Goal: Task Accomplishment & Management: Manage account settings

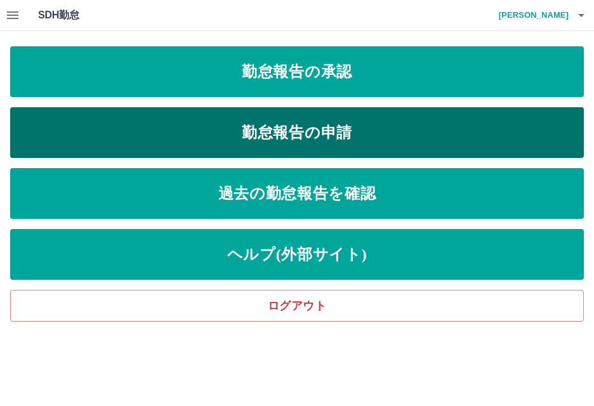
click at [285, 144] on link "勤怠報告の申請" at bounding box center [297, 132] width 574 height 51
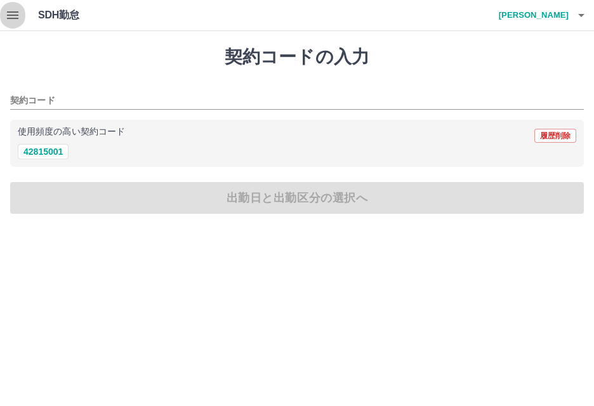
click at [5, 18] on icon "button" at bounding box center [12, 15] width 15 height 15
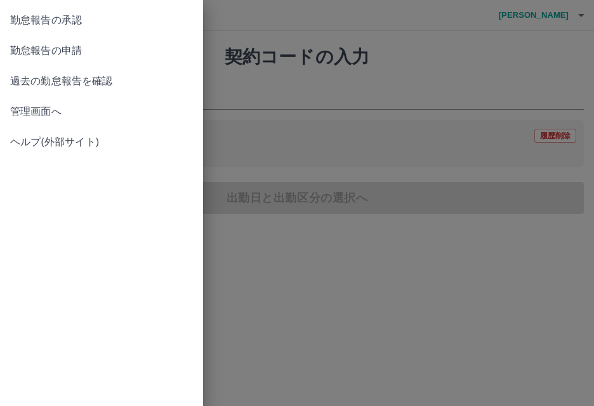
click at [27, 60] on link "勤怠報告の申請" at bounding box center [101, 51] width 203 height 30
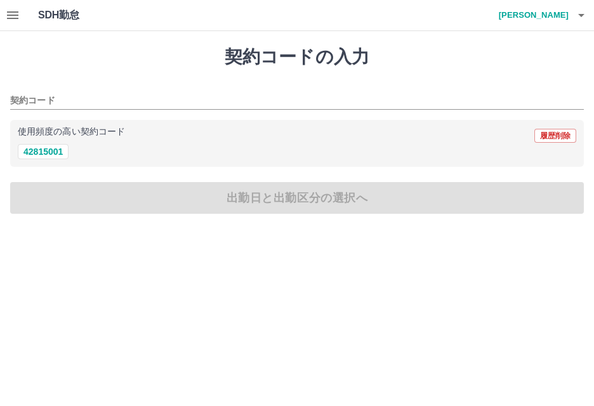
drag, startPoint x: 286, startPoint y: 278, endPoint x: 307, endPoint y: 260, distance: 27.5
click at [286, 229] on html "SDH勤怠 山田　未季 契約コードの入力 契約コード 使用頻度の高い契約コード 履歴削除 42815001 出勤日と出勤区分の選択へ SDH勤怠" at bounding box center [297, 114] width 594 height 229
click at [91, 36] on div "契約コードの入力 契約コード 使用頻度の高い契約コード 履歴削除 42815001 出勤日と出勤区分の選択へ" at bounding box center [297, 130] width 594 height 198
click at [21, 18] on button "button" at bounding box center [12, 15] width 25 height 30
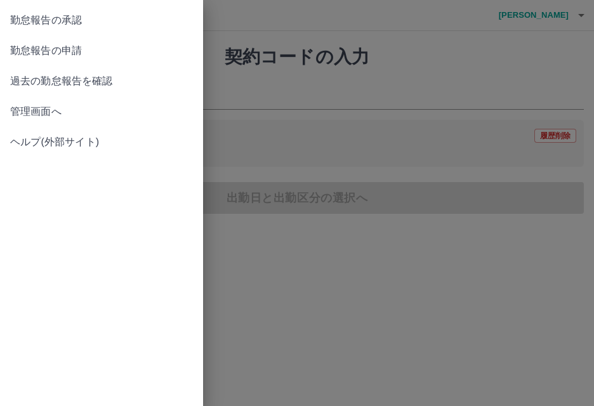
click at [334, 67] on div at bounding box center [297, 203] width 594 height 406
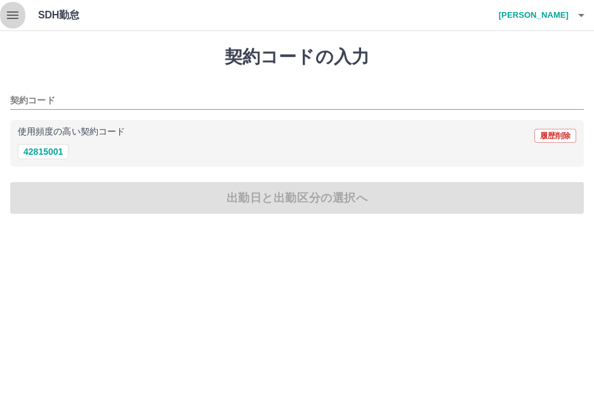
click at [13, 4] on button "button" at bounding box center [12, 15] width 25 height 30
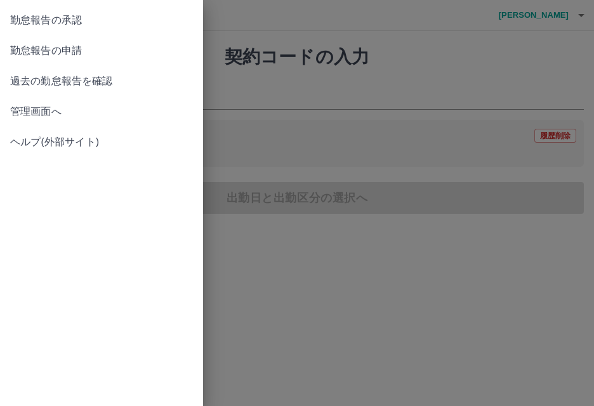
click at [375, 51] on div at bounding box center [297, 203] width 594 height 406
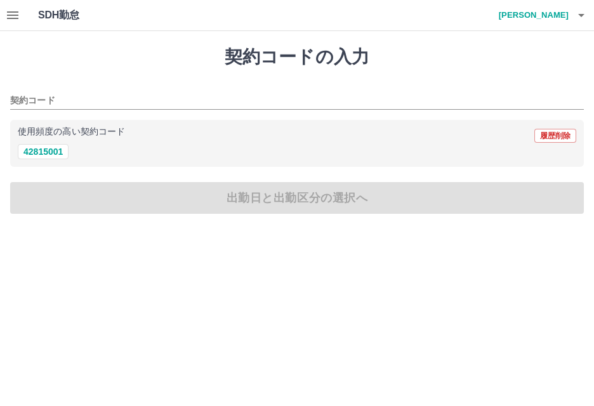
click at [9, 18] on icon "button" at bounding box center [12, 15] width 11 height 8
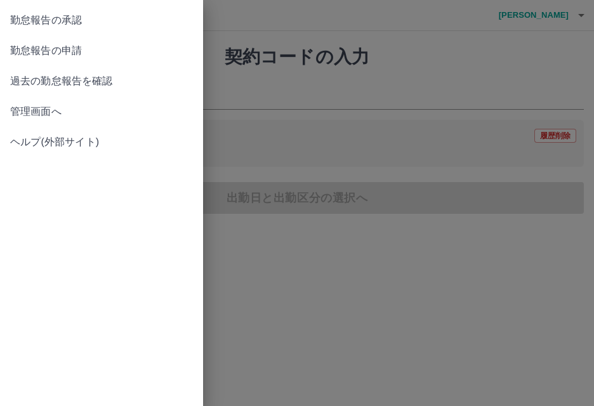
click at [363, 88] on div at bounding box center [297, 203] width 594 height 406
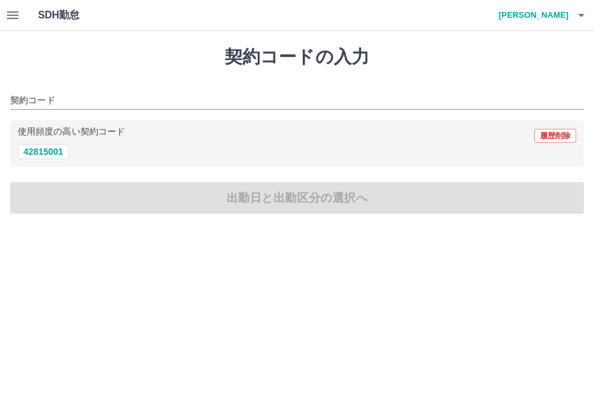
click at [21, 15] on button "button" at bounding box center [12, 15] width 25 height 30
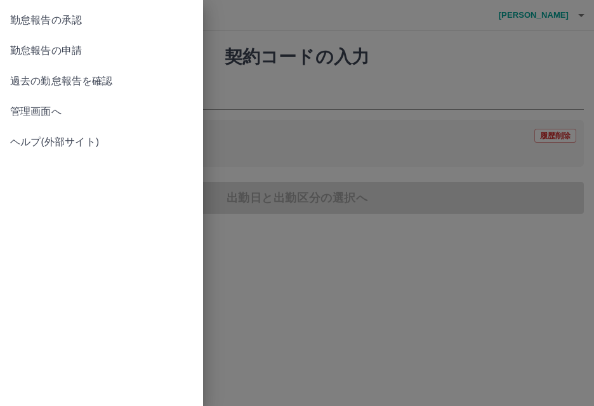
click at [55, 25] on span "勤怠報告の承認" at bounding box center [101, 20] width 183 height 15
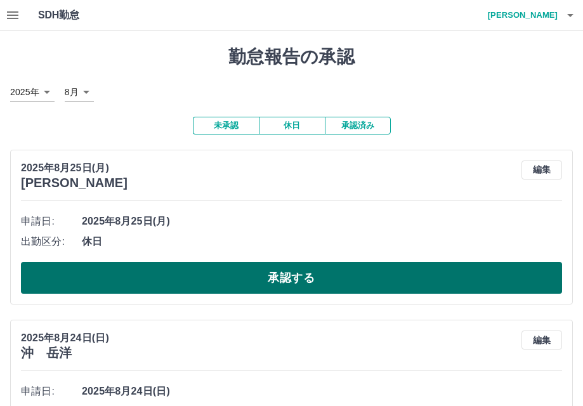
click at [300, 290] on button "承認する" at bounding box center [292, 278] width 542 height 32
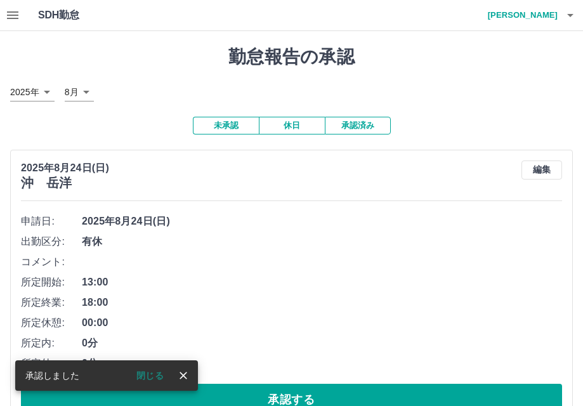
scroll to position [190, 0]
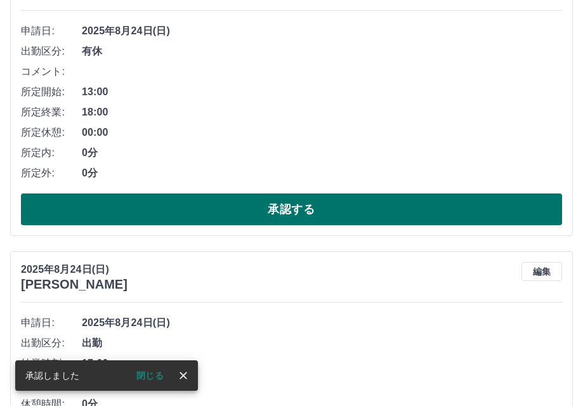
click at [308, 220] on button "承認する" at bounding box center [292, 210] width 542 height 32
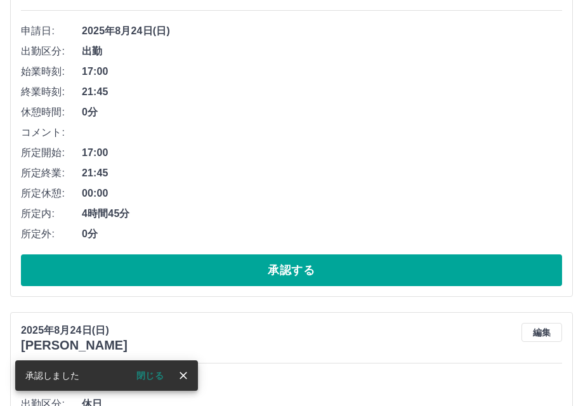
scroll to position [0, 0]
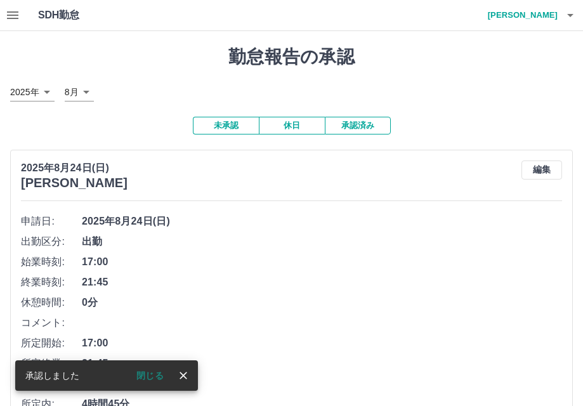
drag, startPoint x: 508, startPoint y: 133, endPoint x: 485, endPoint y: 152, distance: 29.7
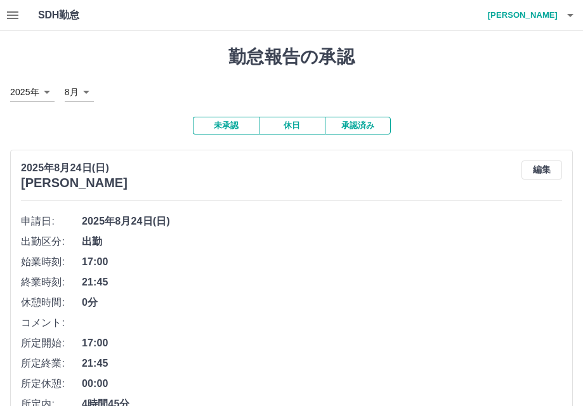
scroll to position [254, 0]
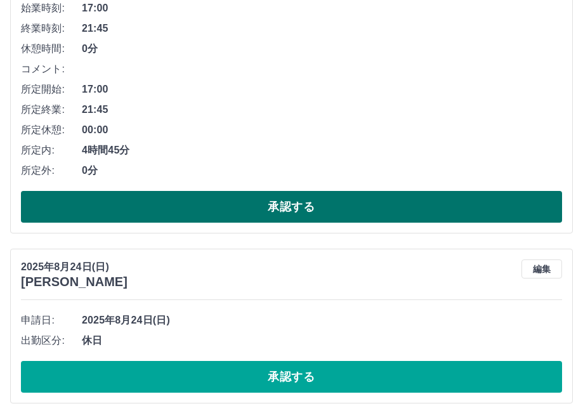
click at [387, 202] on button "承認する" at bounding box center [292, 207] width 542 height 32
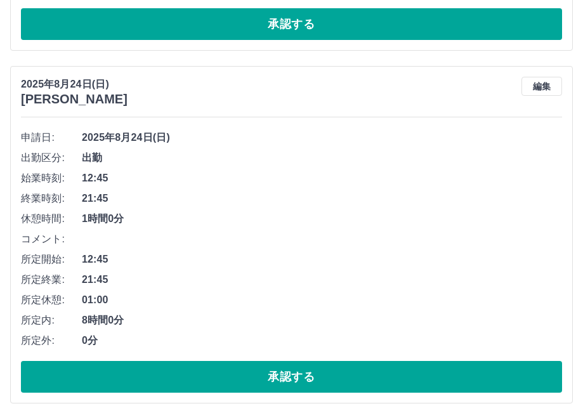
scroll to position [0, 0]
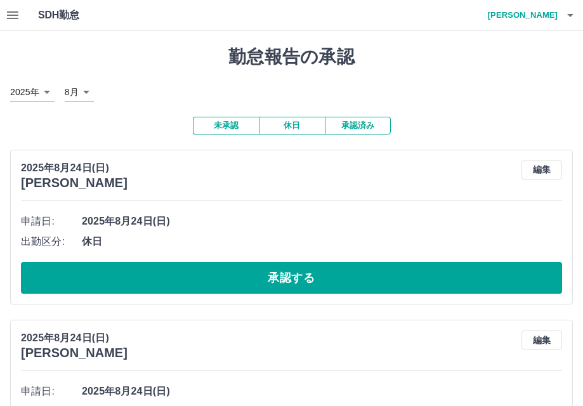
click at [399, 208] on div "2025年8月24日(日) 久保田　大翔 編集 申請日: 2025年8月24日(日) 出勤区分: 休日 承認する" at bounding box center [291, 227] width 563 height 155
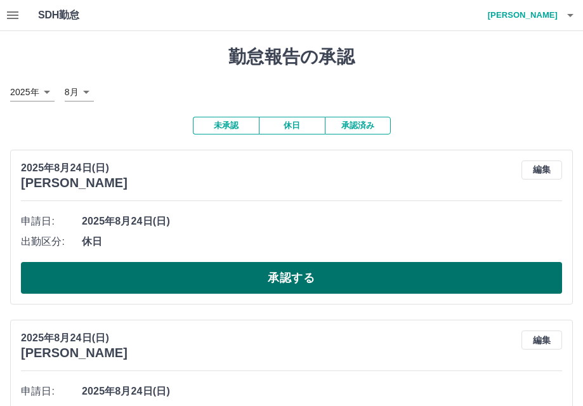
click at [381, 284] on button "承認する" at bounding box center [292, 278] width 542 height 32
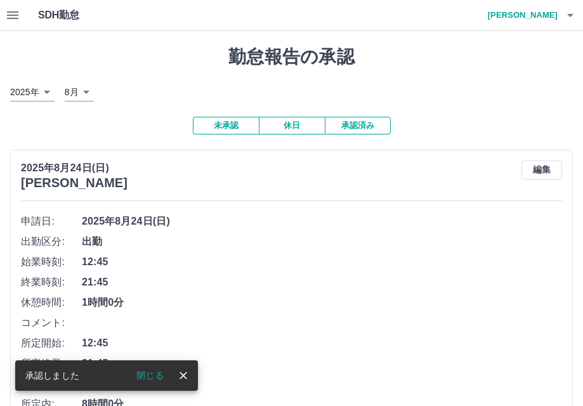
click at [246, 283] on span "21:45" at bounding box center [322, 282] width 481 height 15
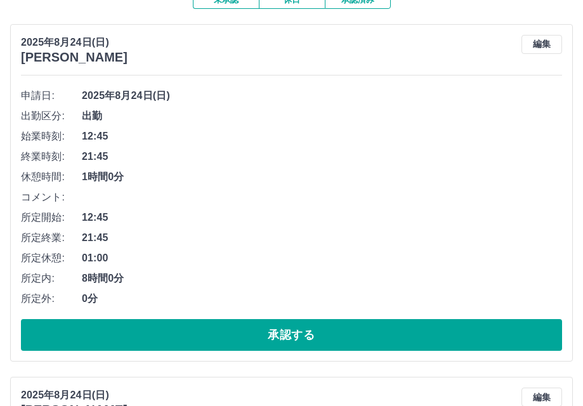
scroll to position [254, 0]
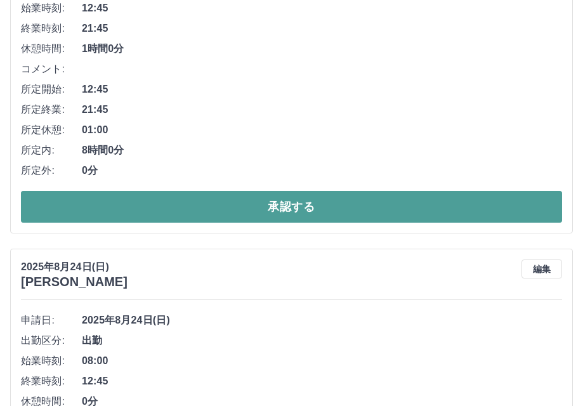
click at [266, 207] on button "承認する" at bounding box center [292, 207] width 542 height 32
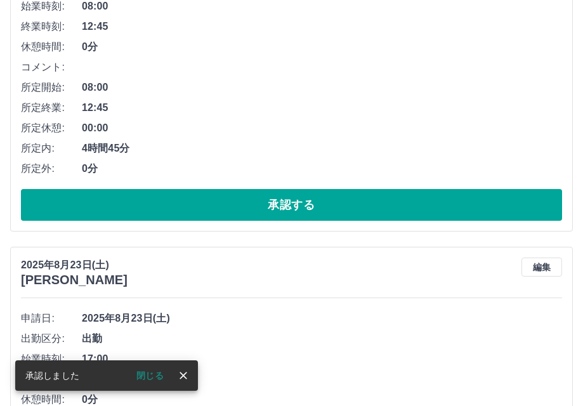
scroll to position [317, 0]
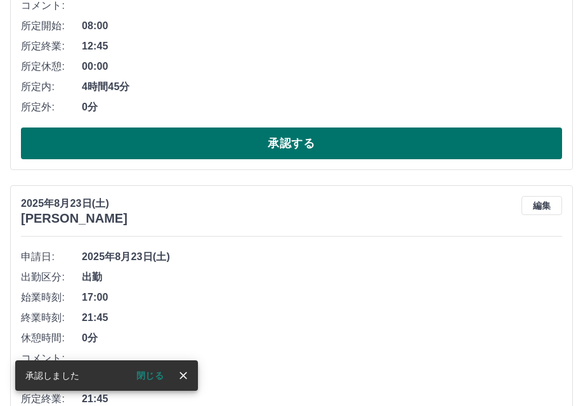
click at [251, 153] on button "承認する" at bounding box center [292, 144] width 542 height 32
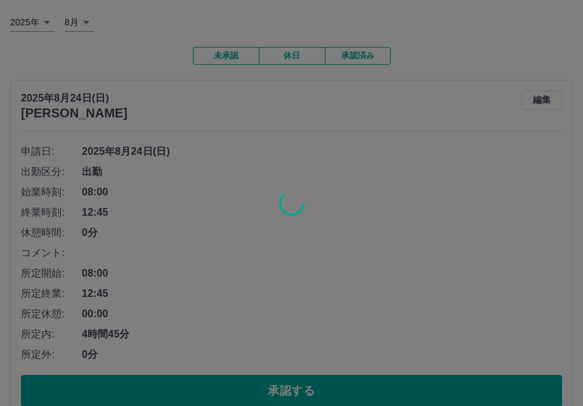
scroll to position [63, 0]
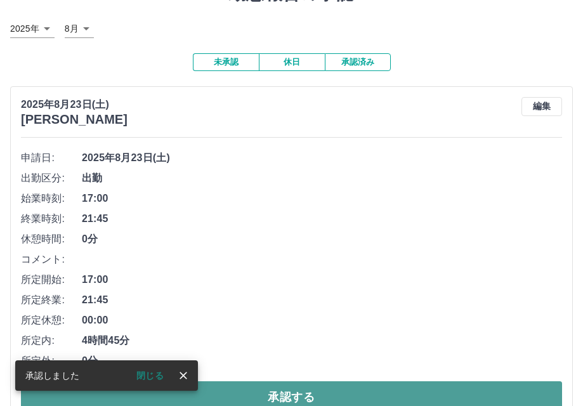
click at [266, 392] on button "承認する" at bounding box center [292, 398] width 542 height 32
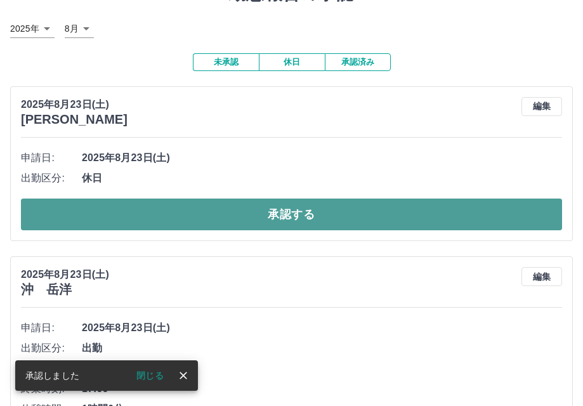
click at [277, 205] on button "承認する" at bounding box center [292, 215] width 542 height 32
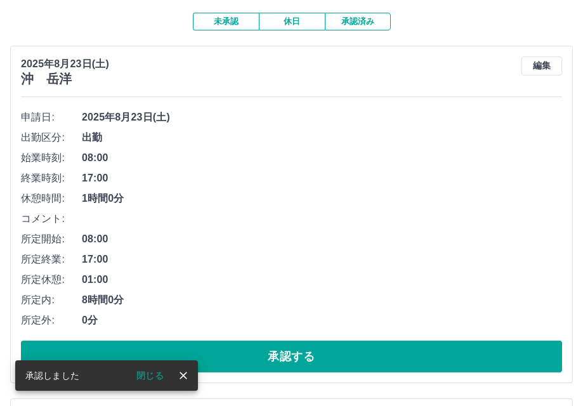
scroll to position [127, 0]
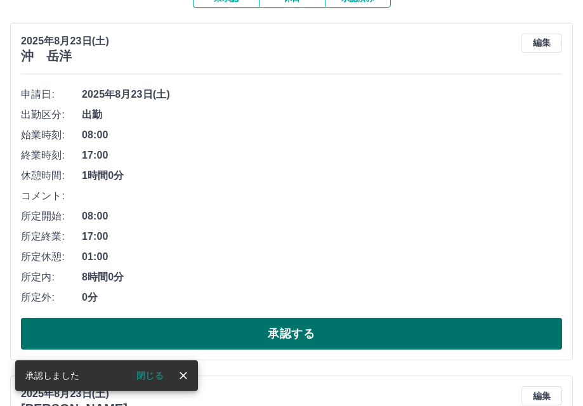
click at [271, 330] on button "承認する" at bounding box center [292, 334] width 542 height 32
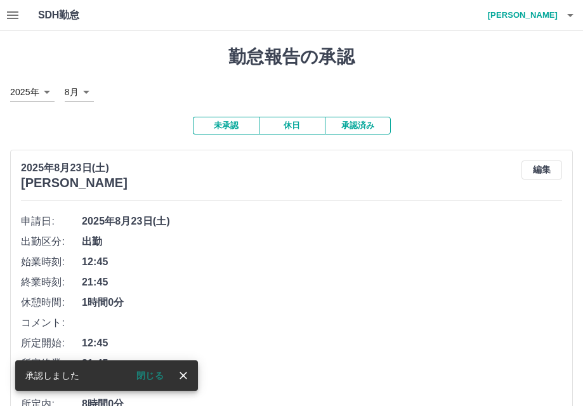
scroll to position [254, 0]
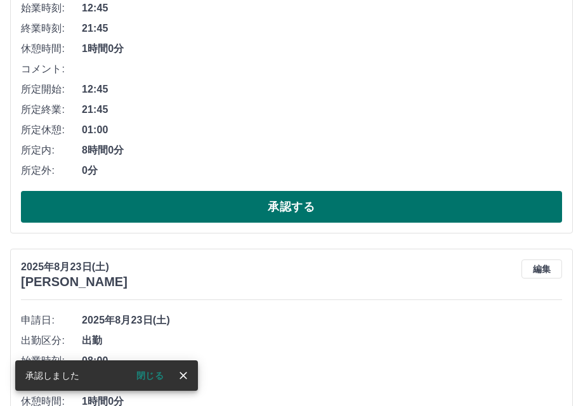
click at [241, 214] on button "承認する" at bounding box center [292, 207] width 542 height 32
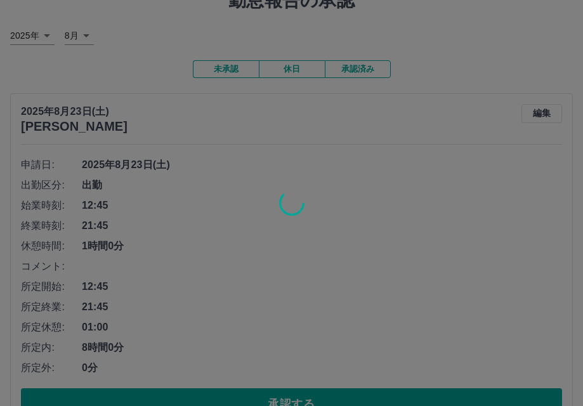
scroll to position [127, 0]
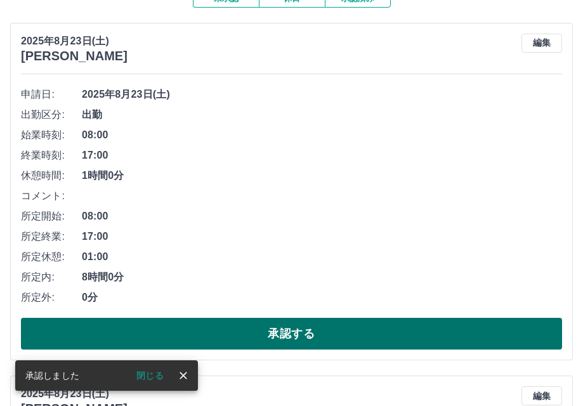
click at [328, 326] on button "承認する" at bounding box center [292, 334] width 542 height 32
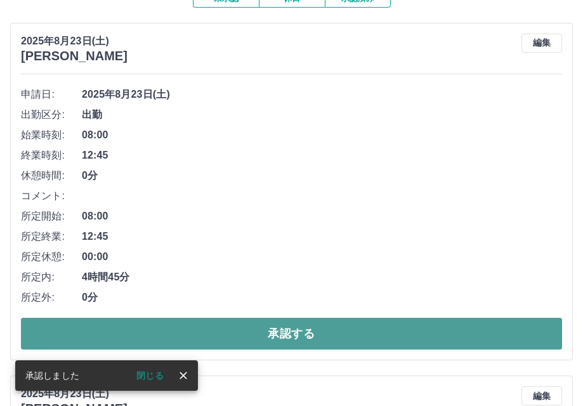
click at [280, 329] on button "承認する" at bounding box center [292, 334] width 542 height 32
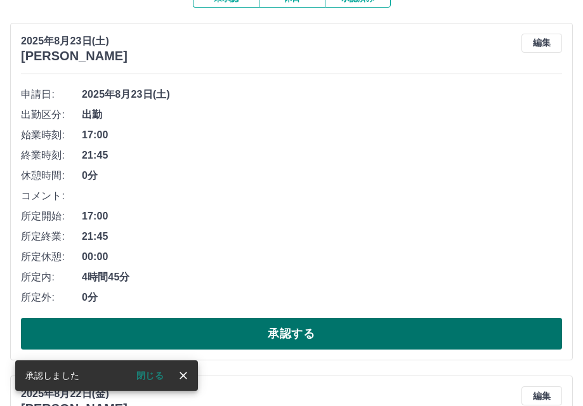
click at [274, 324] on button "承認する" at bounding box center [292, 334] width 542 height 32
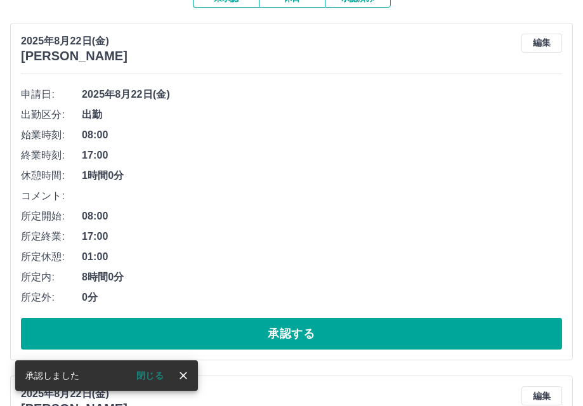
click at [281, 336] on button "承認する" at bounding box center [292, 334] width 542 height 32
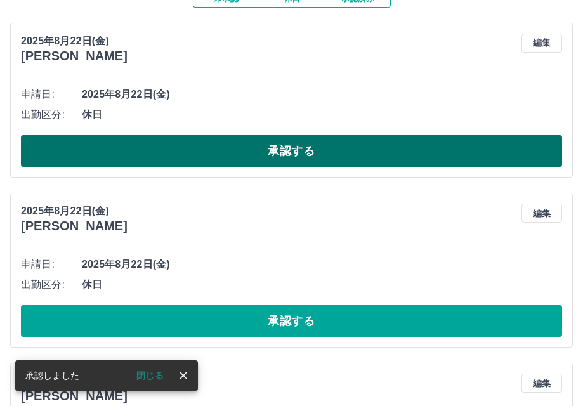
click at [240, 146] on button "承認する" at bounding box center [292, 151] width 542 height 32
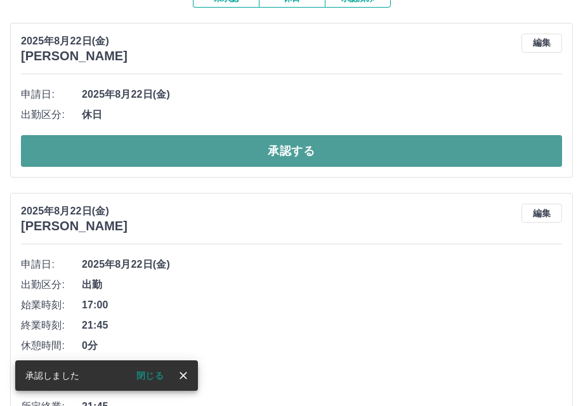
click at [271, 163] on button "承認する" at bounding box center [292, 151] width 542 height 32
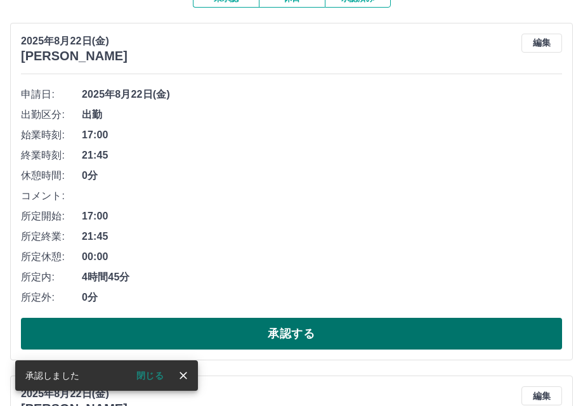
click at [263, 340] on button "承認する" at bounding box center [292, 334] width 542 height 32
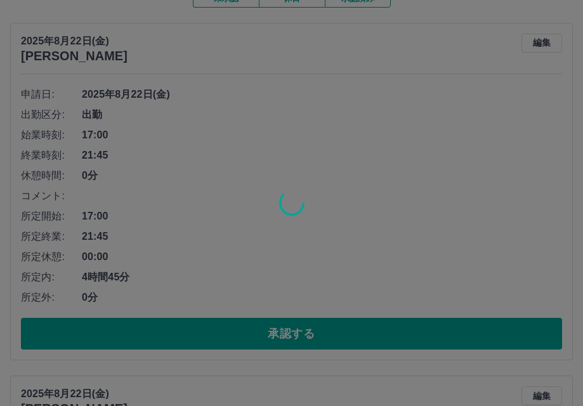
click at [260, 232] on div at bounding box center [291, 203] width 583 height 406
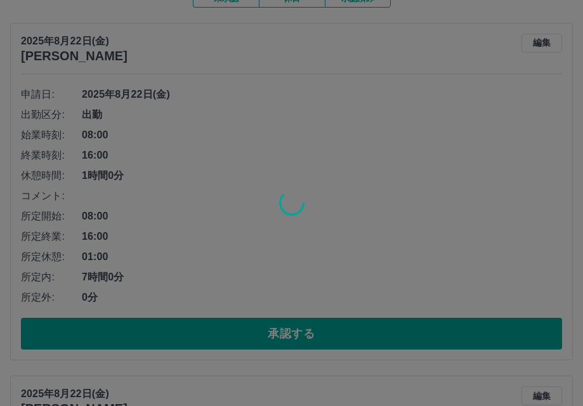
click at [189, 122] on div at bounding box center [291, 203] width 583 height 406
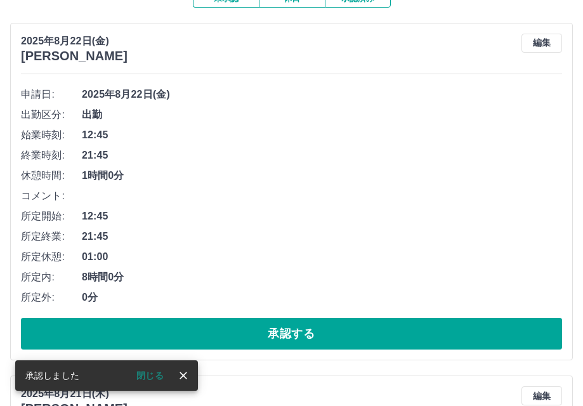
click at [251, 327] on button "承認する" at bounding box center [292, 334] width 542 height 32
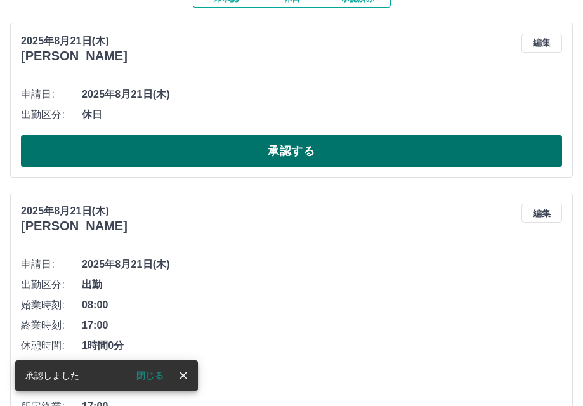
click at [249, 161] on button "承認する" at bounding box center [292, 151] width 542 height 32
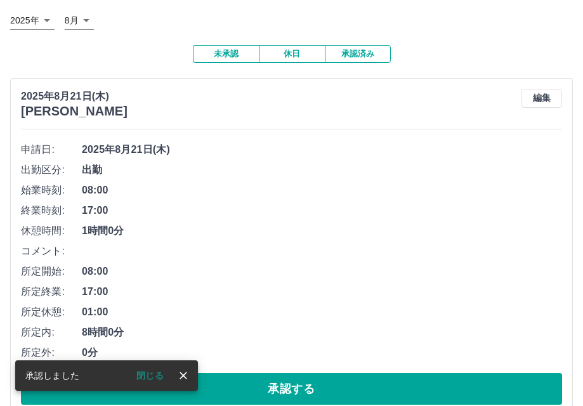
scroll to position [254, 0]
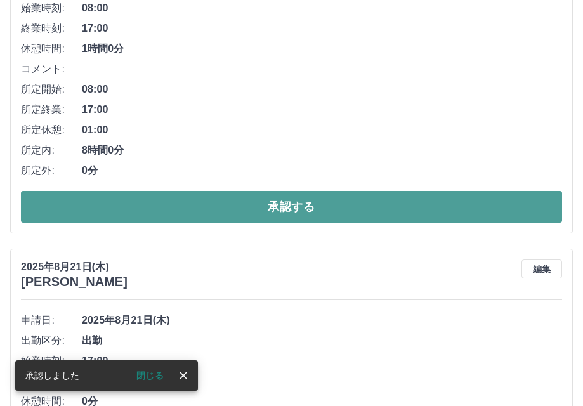
click at [236, 204] on button "承認する" at bounding box center [292, 207] width 542 height 32
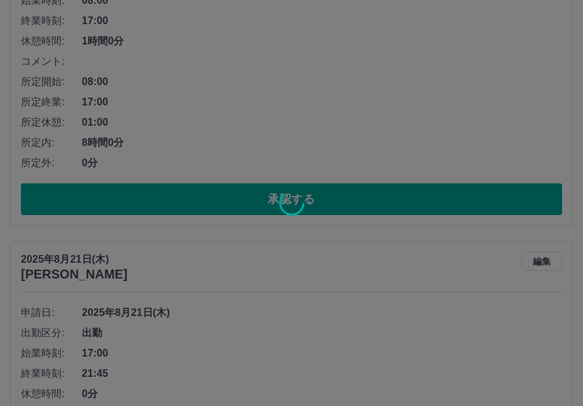
scroll to position [127, 0]
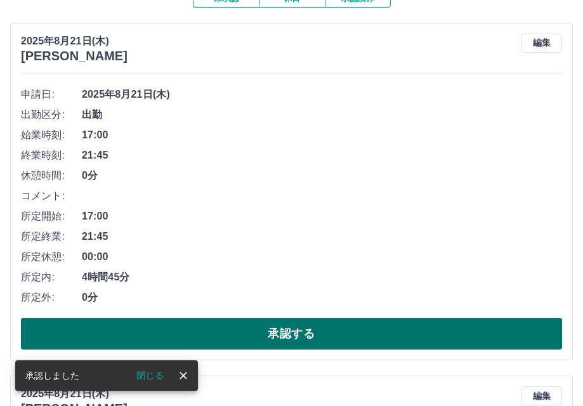
click at [279, 343] on button "承認する" at bounding box center [292, 334] width 542 height 32
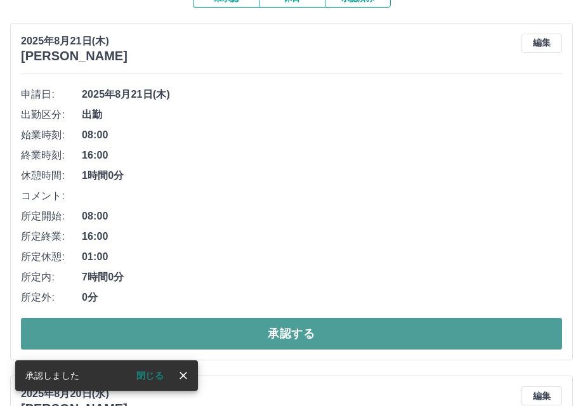
click at [283, 331] on button "承認する" at bounding box center [292, 334] width 542 height 32
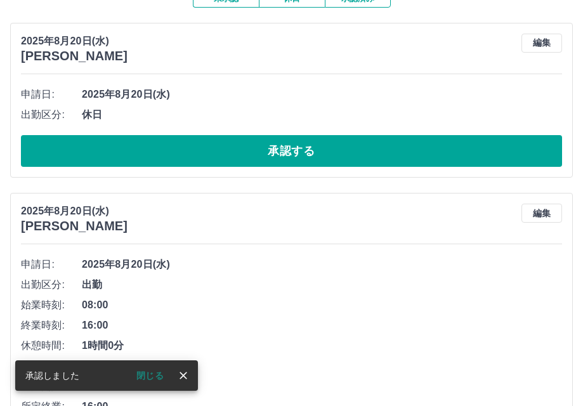
click at [284, 329] on span "16:00" at bounding box center [322, 325] width 481 height 15
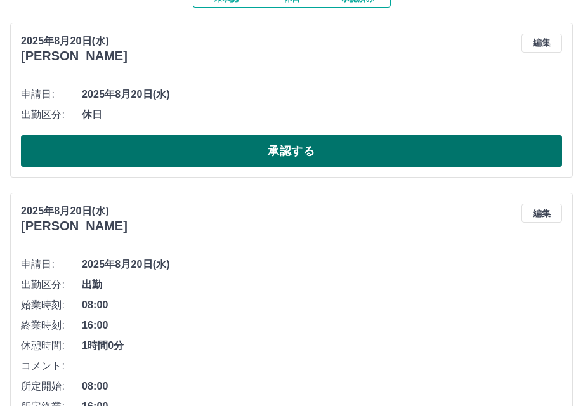
click at [293, 155] on button "承認する" at bounding box center [292, 151] width 542 height 32
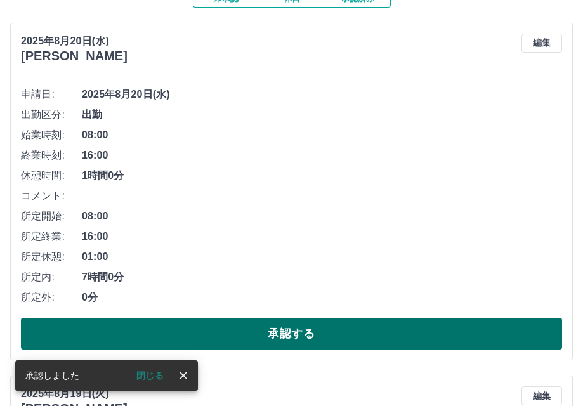
click at [347, 328] on button "承認する" at bounding box center [292, 334] width 542 height 32
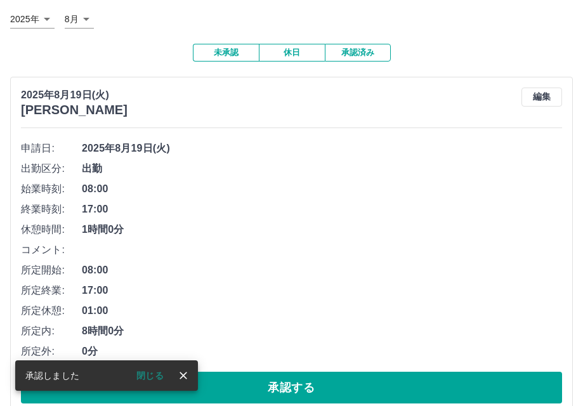
scroll to position [98, 0]
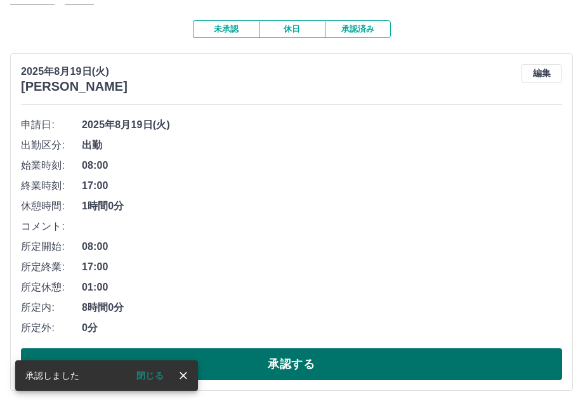
click at [364, 373] on button "承認する" at bounding box center [292, 365] width 542 height 32
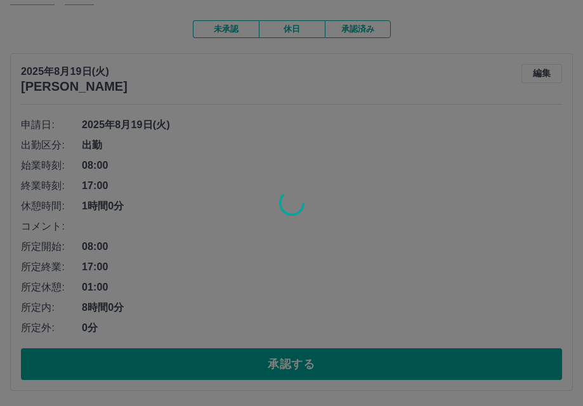
click at [363, 281] on div at bounding box center [291, 203] width 583 height 406
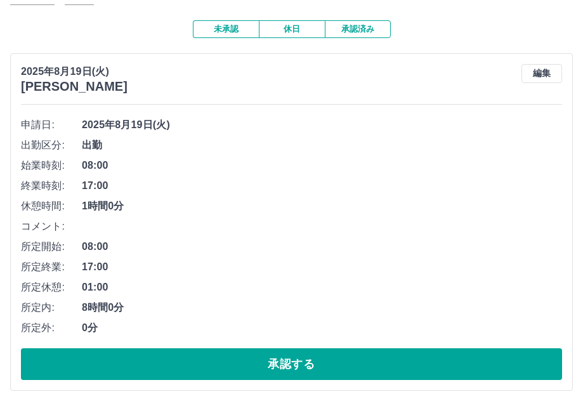
click at [282, 282] on span "01:00" at bounding box center [322, 287] width 481 height 15
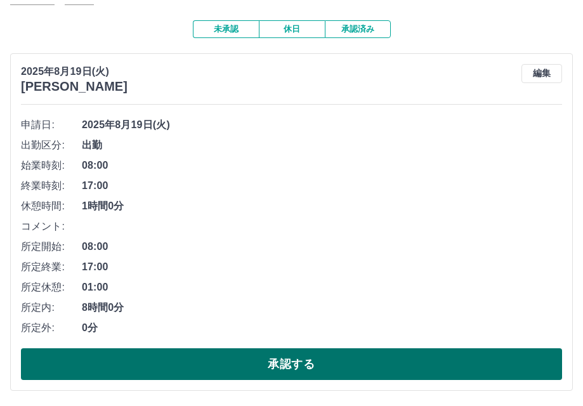
click at [295, 356] on button "承認する" at bounding box center [292, 365] width 542 height 32
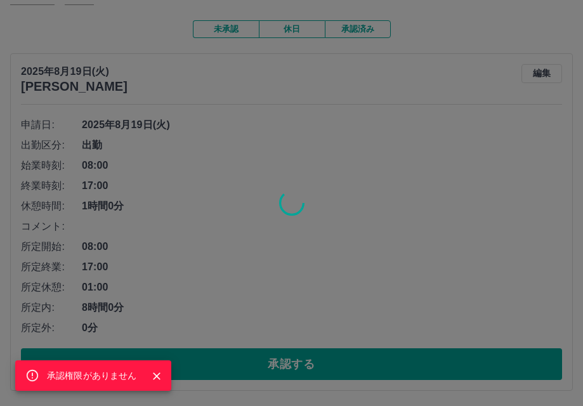
scroll to position [0, 0]
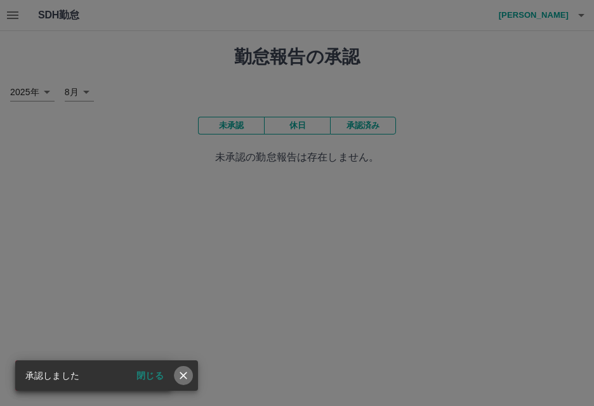
click at [189, 378] on icon "close" at bounding box center [183, 375] width 13 height 13
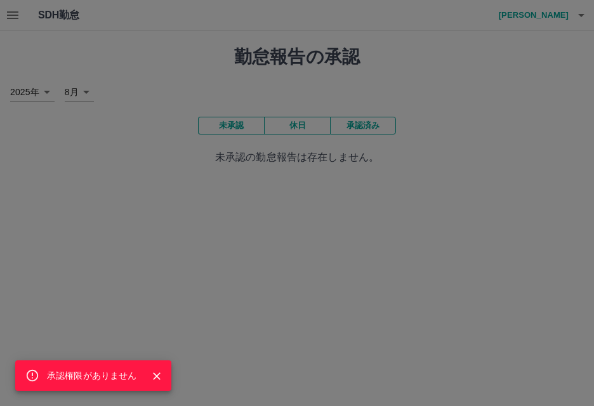
click at [228, 281] on div "承認権限がありません" at bounding box center [297, 203] width 594 height 406
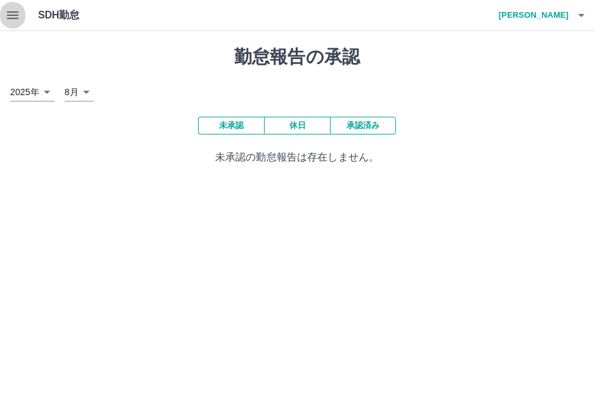
click at [23, 25] on div "SDH勤怠 山田　未季" at bounding box center [297, 15] width 594 height 31
click at [142, 72] on div "勤怠報告の承認 2025年 **** 8月 * 未承認 休日 承認済み 未承認の勤怠報告は存在しません。" at bounding box center [297, 105] width 594 height 149
click at [14, 15] on icon "button" at bounding box center [12, 15] width 11 height 8
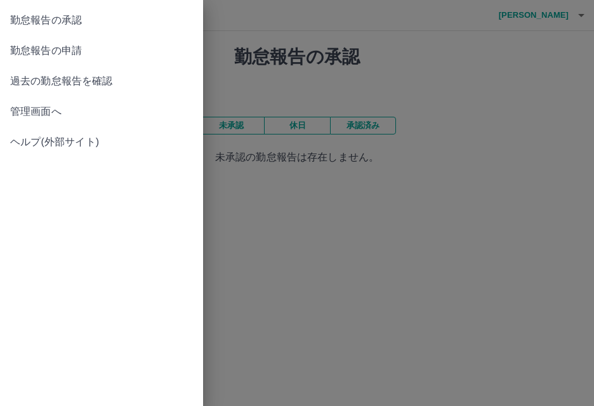
click at [70, 79] on span "過去の勤怠報告を確認" at bounding box center [101, 81] width 183 height 15
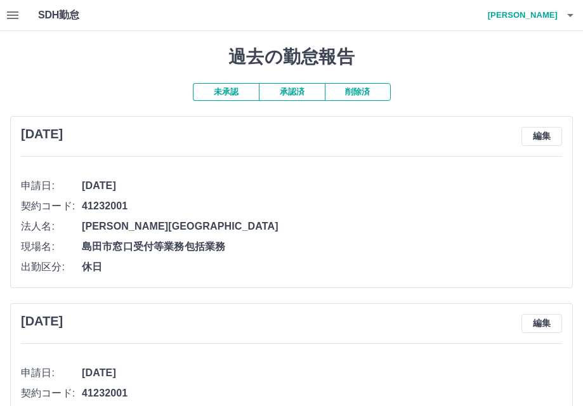
click at [252, 163] on div "2023年8月28日(月) 編集 申請日: 2023年8月28日(月) 契約コード: 41232001 法人名: 島田市 現場名: 島田市窓口受付等業務包括業…" at bounding box center [291, 202] width 563 height 172
drag, startPoint x: 98, startPoint y: 132, endPoint x: 81, endPoint y: 134, distance: 17.2
click at [63, 134] on h3 "2023年8月28日(月)" at bounding box center [42, 134] width 42 height 15
click at [63, 136] on h3 "2023年8月28日(月)" at bounding box center [42, 134] width 42 height 15
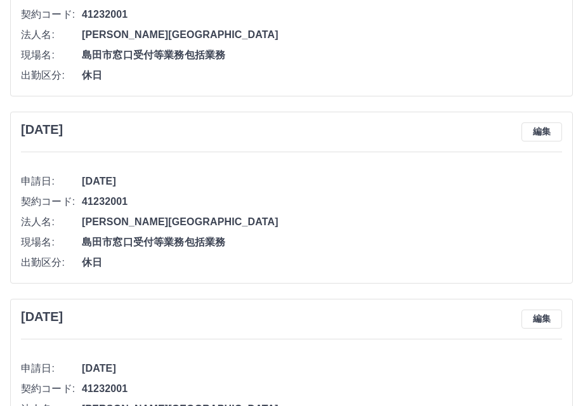
scroll to position [571, 0]
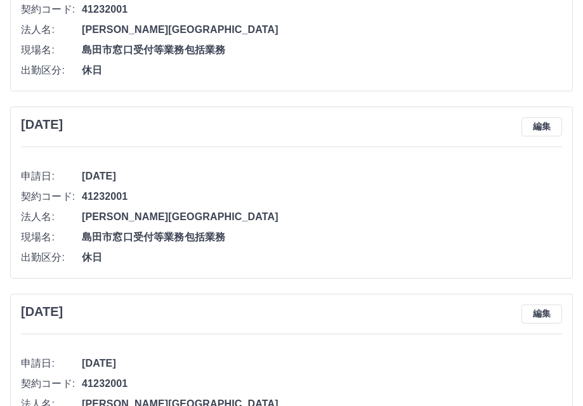
drag, startPoint x: 105, startPoint y: 132, endPoint x: 76, endPoint y: 120, distance: 31.6
click at [63, 120] on h3 "2023年8月25日(金)" at bounding box center [42, 124] width 42 height 15
drag, startPoint x: 79, startPoint y: 124, endPoint x: 105, endPoint y: 122, distance: 26.7
click at [63, 122] on h3 "2023年8月25日(金)" at bounding box center [42, 124] width 42 height 15
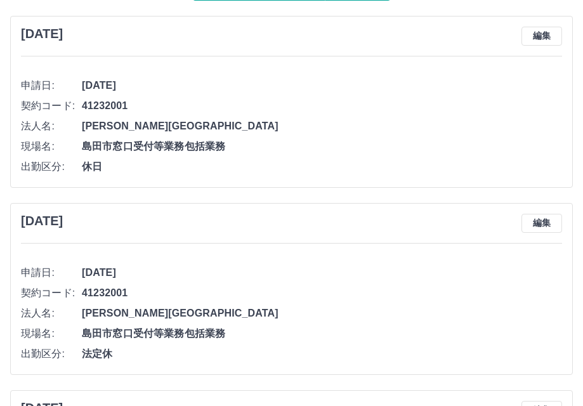
scroll to position [0, 0]
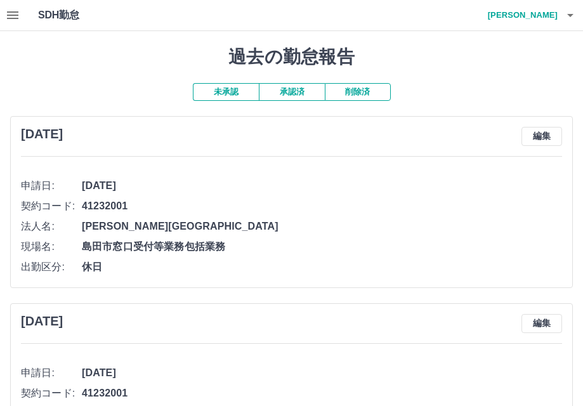
click at [110, 153] on div "2023年8月28日(月) 編集 申請日: 2023年8月28日(月) 契約コード: 41232001 法人名: 島田市 現場名: 島田市窓口受付等業務包括業…" at bounding box center [291, 202] width 563 height 172
click at [63, 133] on h3 "2023年8月28日(月)" at bounding box center [42, 134] width 42 height 15
drag, startPoint x: 104, startPoint y: 131, endPoint x: 76, endPoint y: 132, distance: 27.9
click at [63, 132] on h3 "2023年8月28日(月)" at bounding box center [42, 134] width 42 height 15
click at [63, 128] on h3 "2023年8月28日(月)" at bounding box center [42, 134] width 42 height 15
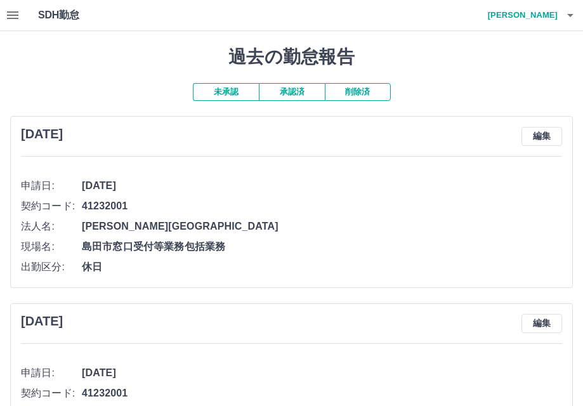
drag, startPoint x: 98, startPoint y: 137, endPoint x: 81, endPoint y: 138, distance: 17.8
click at [63, 138] on h3 "2023年8月28日(月)" at bounding box center [42, 134] width 42 height 15
click at [156, 143] on div "2023年8月28日(月) 編集" at bounding box center [292, 136] width 542 height 19
click at [149, 150] on div "2023年8月28日(月) 編集 申請日: 2023年8月28日(月) 契約コード: 41232001 法人名: 島田市 現場名: 島田市窓口受付等業務包括業…" at bounding box center [291, 202] width 563 height 172
click at [203, 195] on li "申請日: 2023年8月28日(月)" at bounding box center [292, 186] width 542 height 20
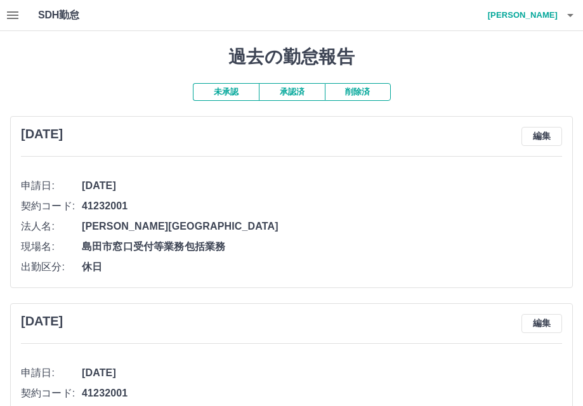
click at [12, 13] on icon "button" at bounding box center [12, 15] width 11 height 8
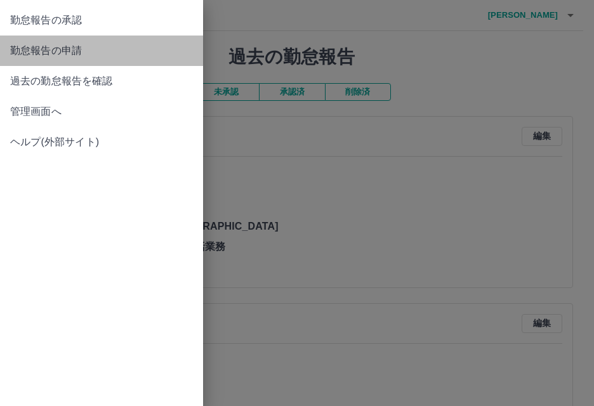
click at [59, 54] on span "勤怠報告の申請" at bounding box center [101, 50] width 183 height 15
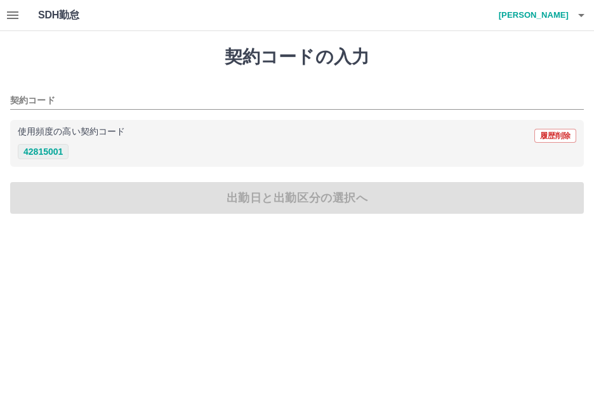
click at [53, 153] on button "42815001" at bounding box center [43, 151] width 51 height 15
type input "********"
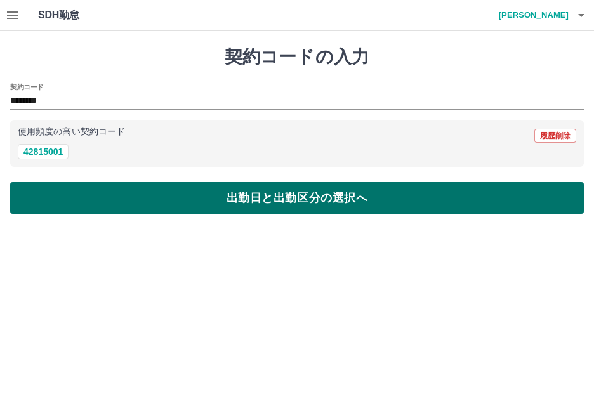
click at [102, 196] on button "出勤日と出勤区分の選択へ" at bounding box center [297, 198] width 574 height 32
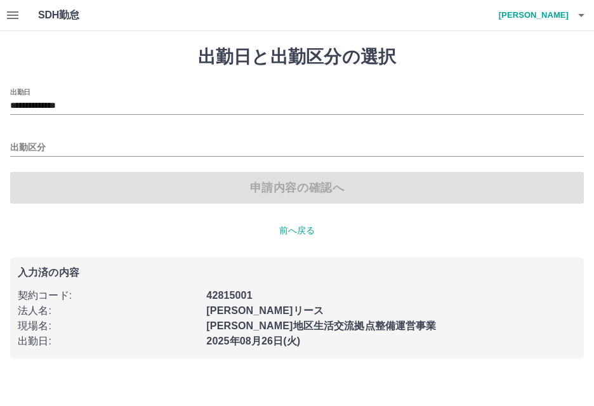
click at [22, 22] on button "button" at bounding box center [12, 15] width 25 height 30
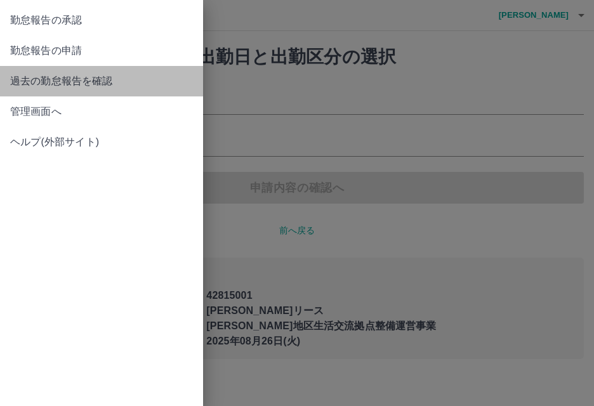
click at [41, 76] on span "過去の勤怠報告を確認" at bounding box center [101, 81] width 183 height 15
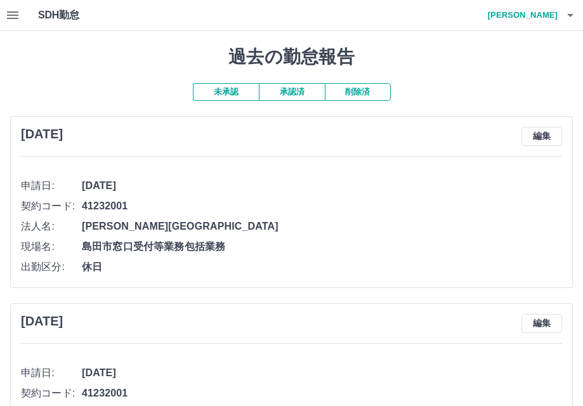
click at [256, 100] on button "未承認" at bounding box center [226, 92] width 66 height 18
click at [284, 91] on button "承認済" at bounding box center [292, 92] width 66 height 18
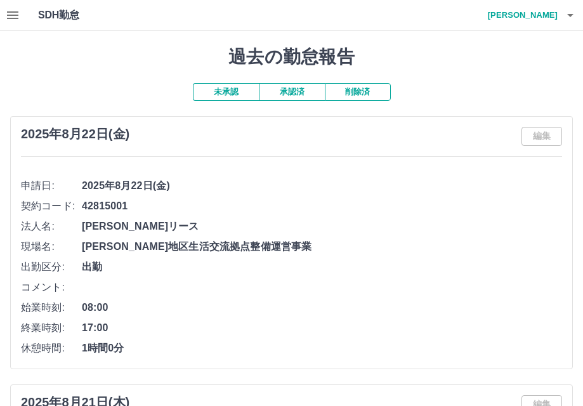
click at [11, 15] on icon "button" at bounding box center [12, 15] width 11 height 8
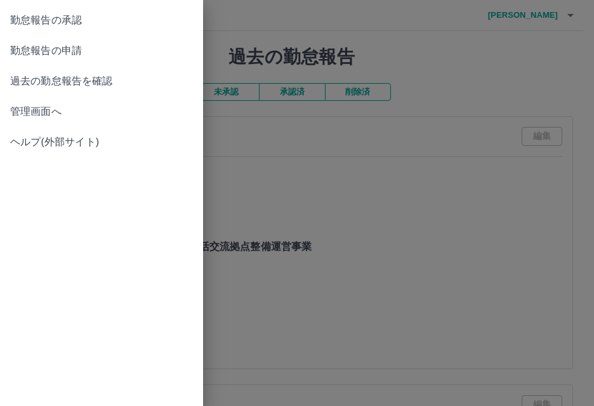
click at [429, 243] on div at bounding box center [297, 203] width 594 height 406
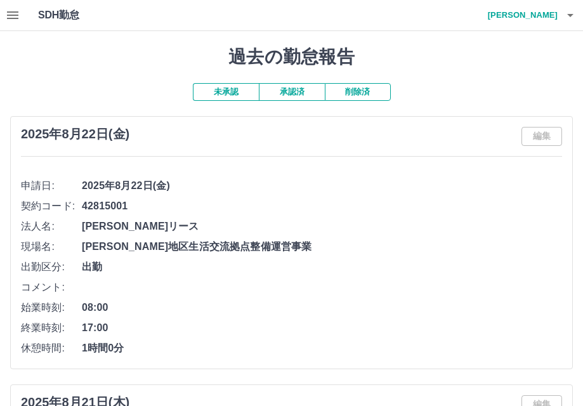
click at [8, 11] on icon "button" at bounding box center [12, 15] width 11 height 8
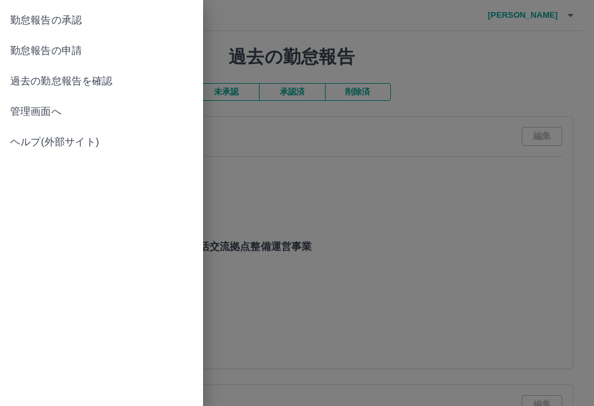
click at [70, 51] on span "勤怠報告の申請" at bounding box center [101, 50] width 183 height 15
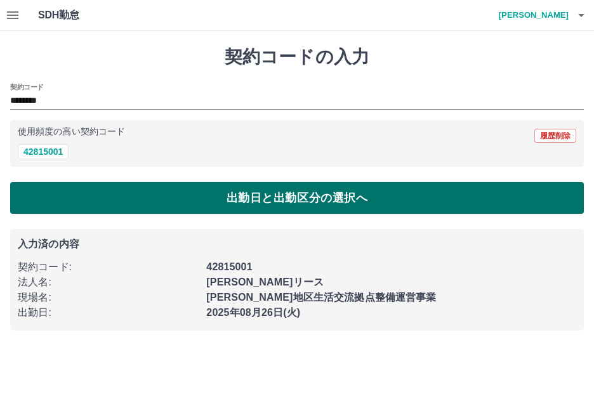
click at [140, 211] on button "出勤日と出勤区分の選択へ" at bounding box center [297, 198] width 574 height 32
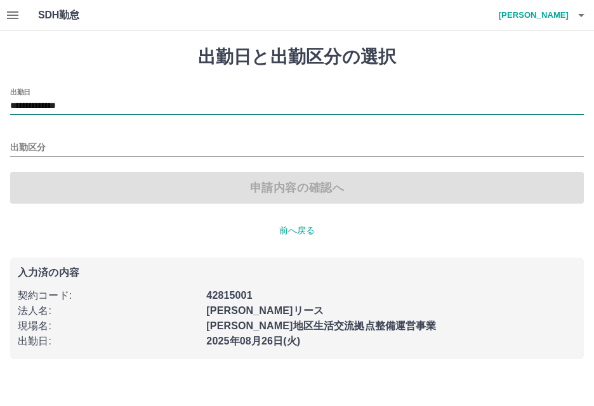
click at [76, 111] on input "**********" at bounding box center [297, 106] width 574 height 16
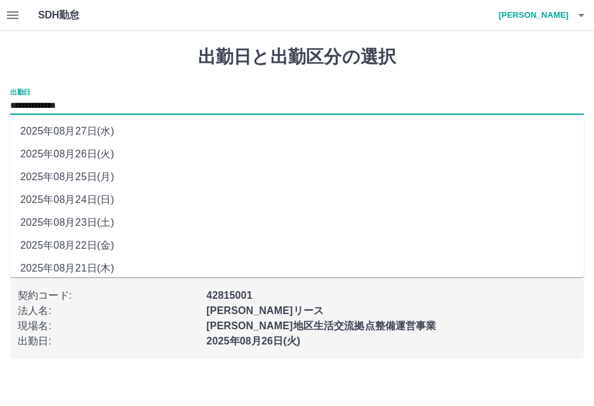
click at [105, 220] on li "2025年08月23日(土)" at bounding box center [297, 222] width 574 height 23
type input "**********"
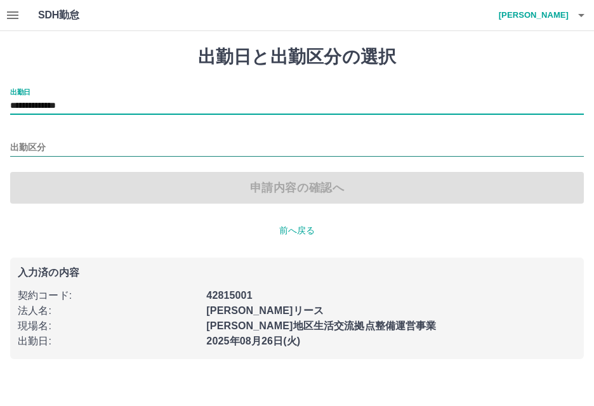
click at [76, 149] on input "出勤区分" at bounding box center [297, 148] width 574 height 16
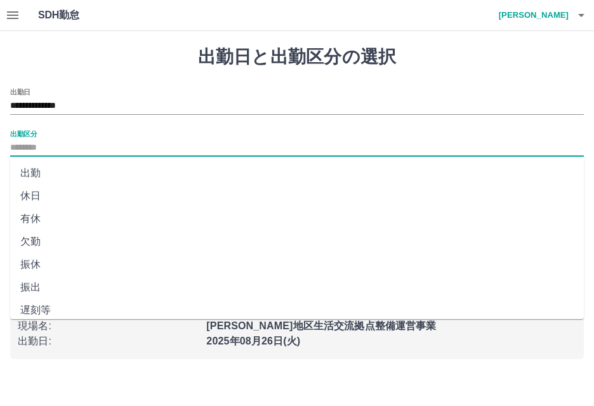
click at [75, 192] on li "休日" at bounding box center [297, 196] width 574 height 23
type input "**"
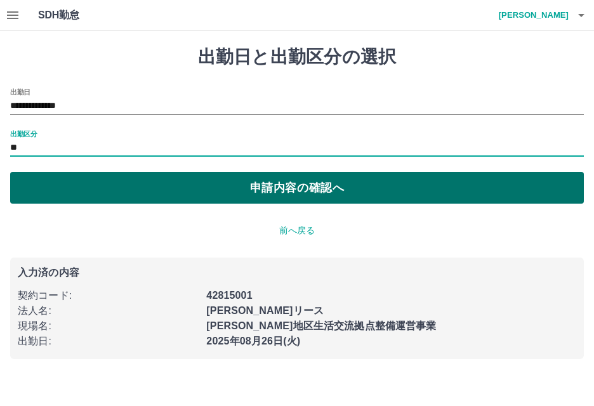
click at [87, 187] on button "申請内容の確認へ" at bounding box center [297, 188] width 574 height 32
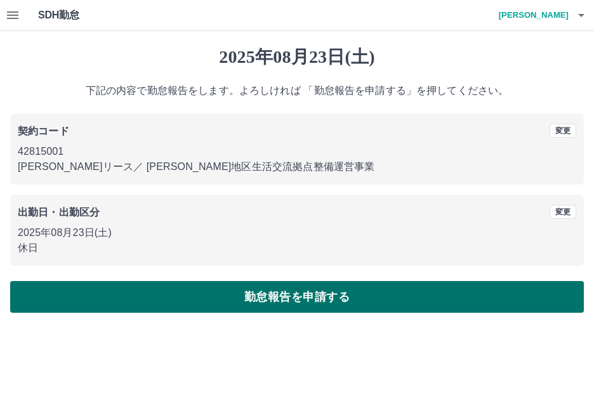
click at [227, 292] on button "勤怠報告を申請する" at bounding box center [297, 297] width 574 height 32
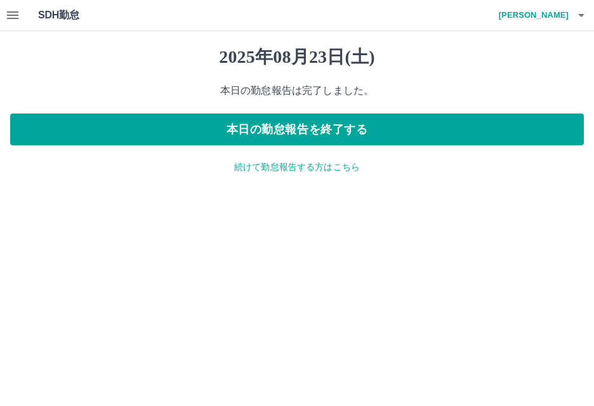
click at [273, 168] on p "続けて勤怠報告する方はこちら" at bounding box center [297, 167] width 574 height 13
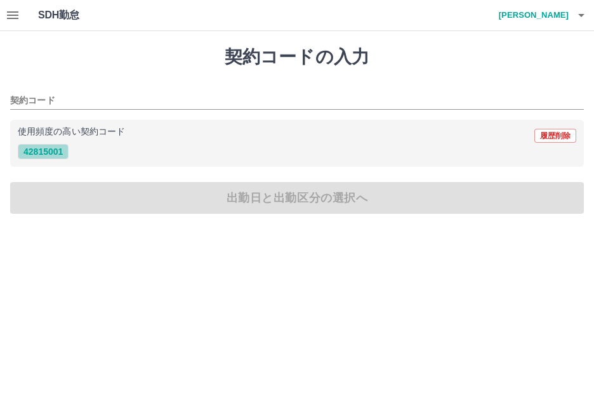
click at [51, 155] on button "42815001" at bounding box center [43, 151] width 51 height 15
type input "********"
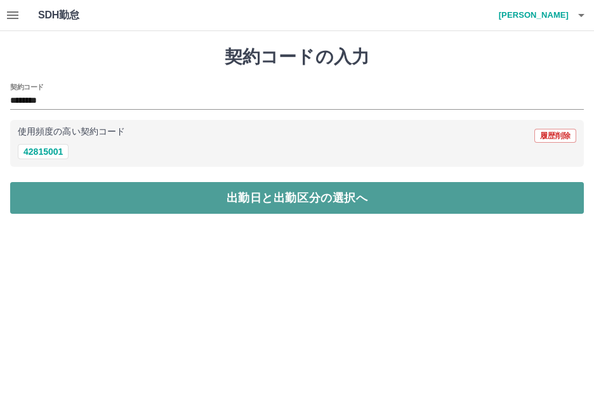
click at [95, 188] on button "出勤日と出勤区分の選択へ" at bounding box center [297, 198] width 574 height 32
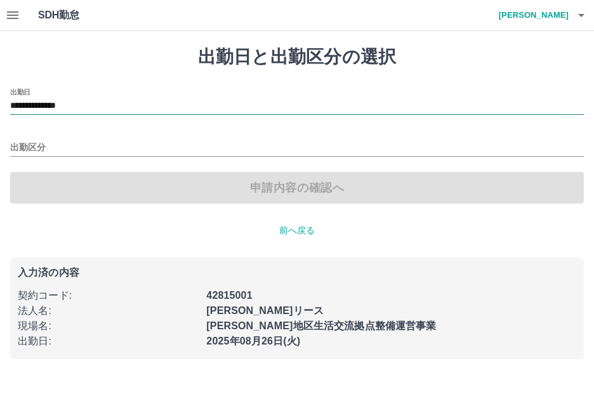
click at [68, 108] on input "**********" at bounding box center [297, 106] width 574 height 16
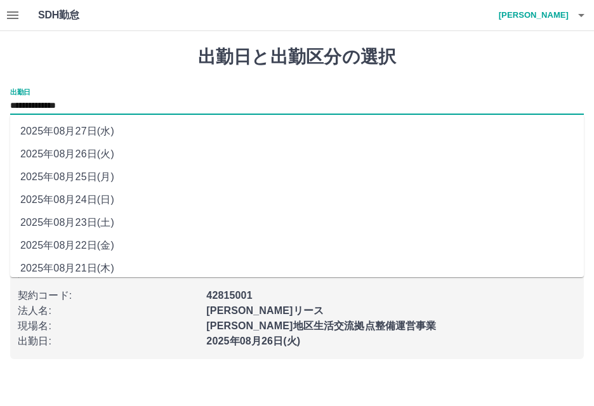
click at [95, 205] on li "2025年08月24日(日)" at bounding box center [297, 200] width 574 height 23
type input "**********"
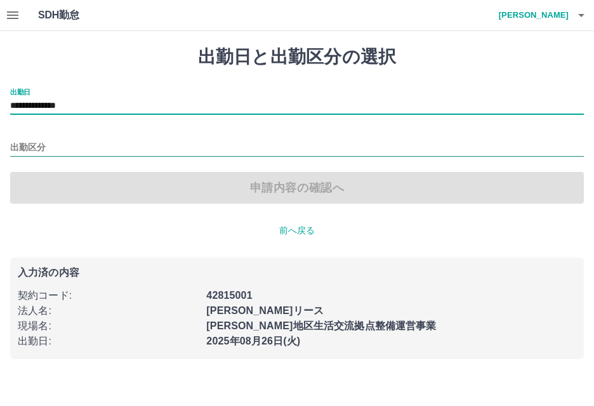
click at [66, 153] on input "出勤区分" at bounding box center [297, 148] width 574 height 16
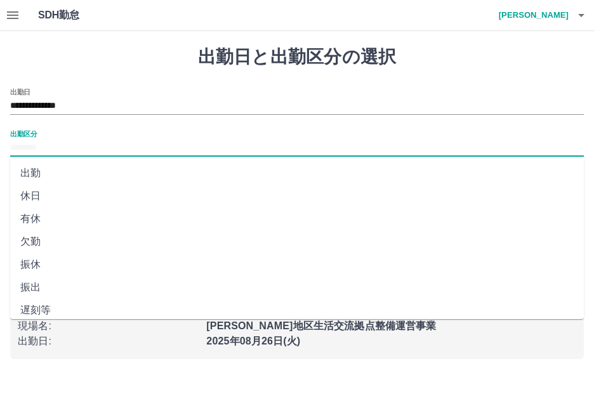
click at [58, 281] on li "振出" at bounding box center [297, 287] width 574 height 23
type input "**"
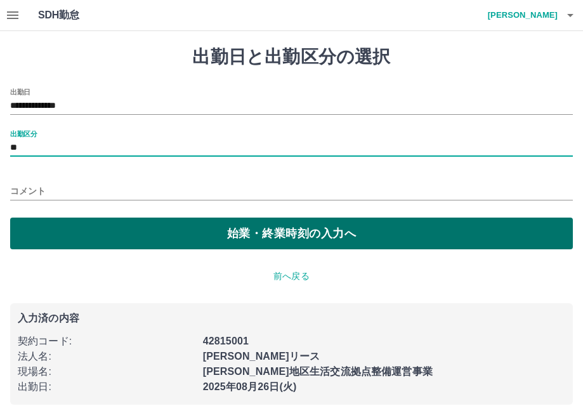
click at [124, 233] on button "始業・終業時刻の入力へ" at bounding box center [291, 234] width 563 height 32
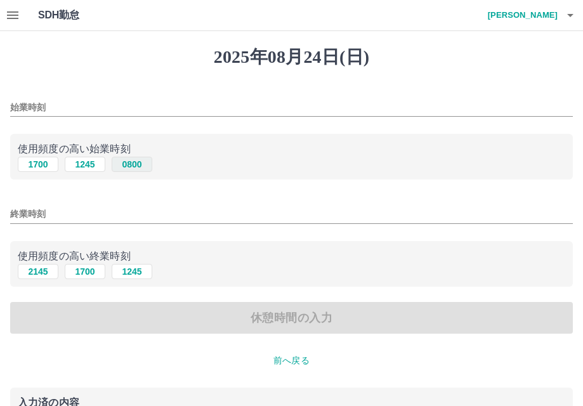
click at [129, 166] on button "0800" at bounding box center [132, 164] width 41 height 15
type input "****"
click at [90, 271] on button "1700" at bounding box center [85, 271] width 41 height 15
type input "****"
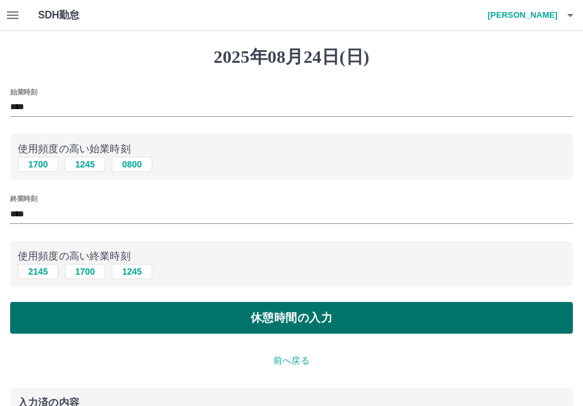
click at [117, 317] on button "休憩時間の入力" at bounding box center [291, 318] width 563 height 32
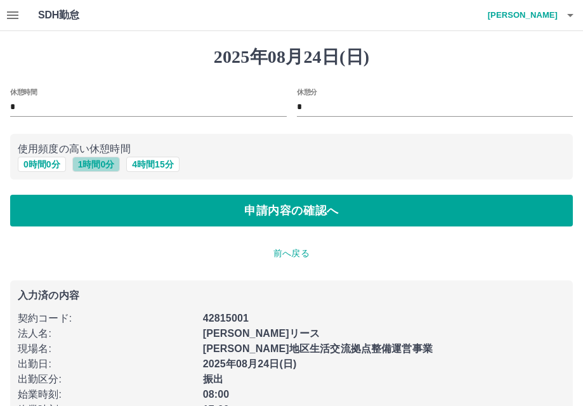
click at [84, 162] on button "1 時間 0 分" at bounding box center [96, 164] width 48 height 15
type input "*"
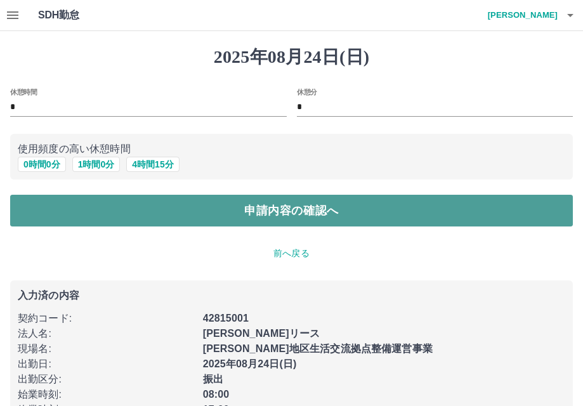
click at [99, 208] on button "申請内容の確認へ" at bounding box center [291, 211] width 563 height 32
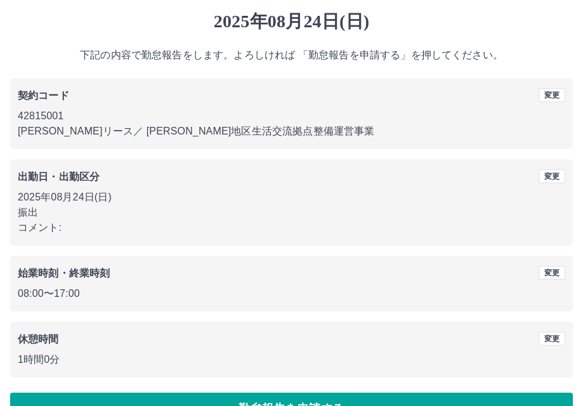
scroll to position [69, 0]
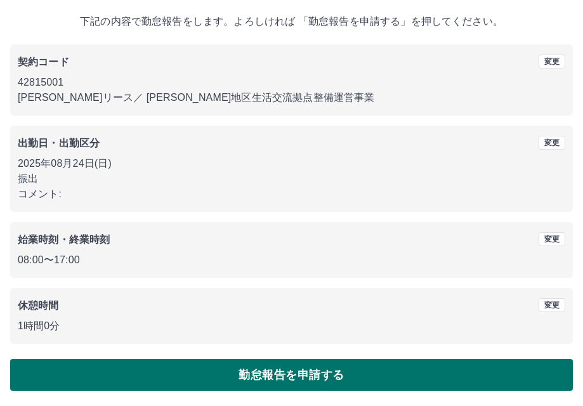
click at [176, 365] on button "勤怠報告を申請する" at bounding box center [291, 375] width 563 height 32
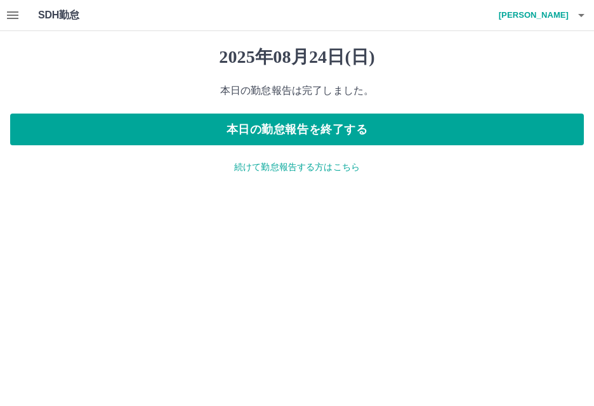
click at [255, 167] on p "続けて勤怠報告する方はこちら" at bounding box center [297, 167] width 574 height 13
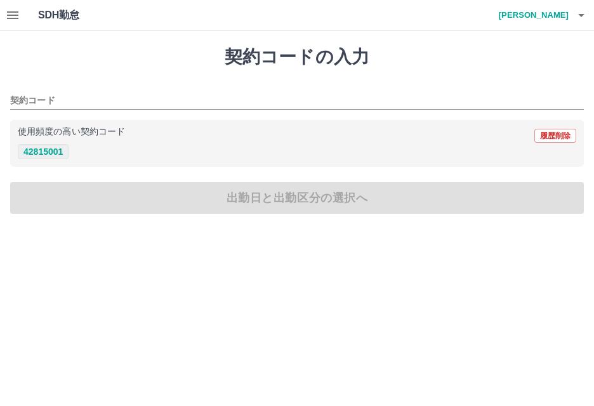
click at [53, 154] on button "42815001" at bounding box center [43, 151] width 51 height 15
type input "********"
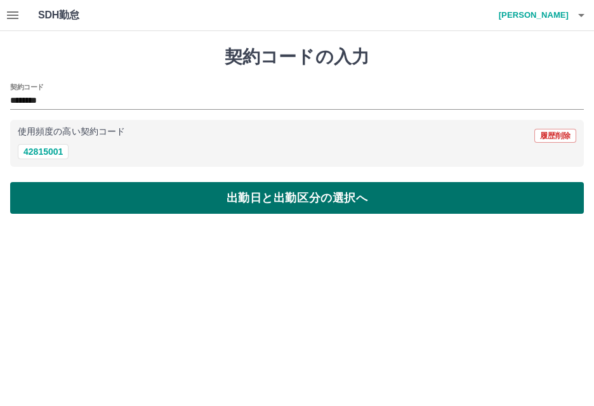
click at [88, 207] on button "出勤日と出勤区分の選択へ" at bounding box center [297, 198] width 574 height 32
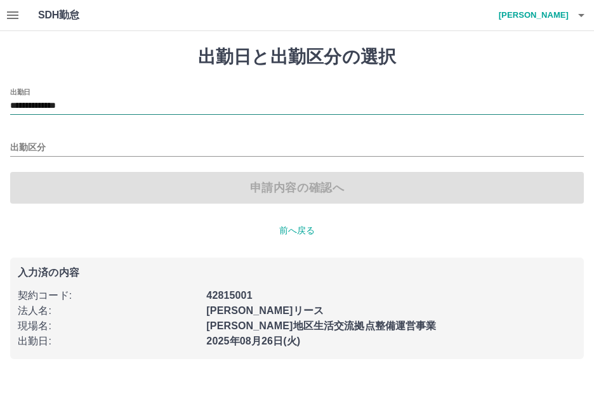
click at [69, 108] on input "**********" at bounding box center [297, 106] width 574 height 16
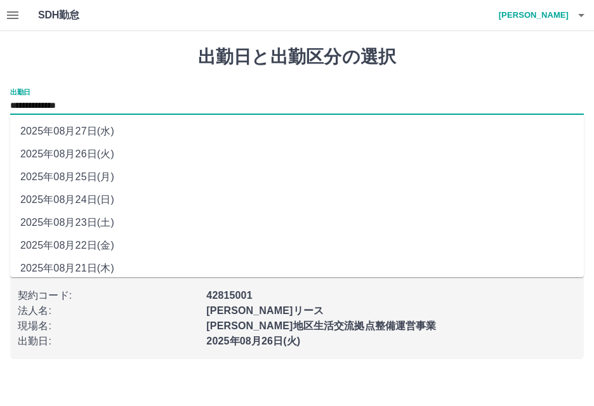
click at [77, 171] on li "2025年08月25日(月)" at bounding box center [297, 177] width 574 height 23
type input "**********"
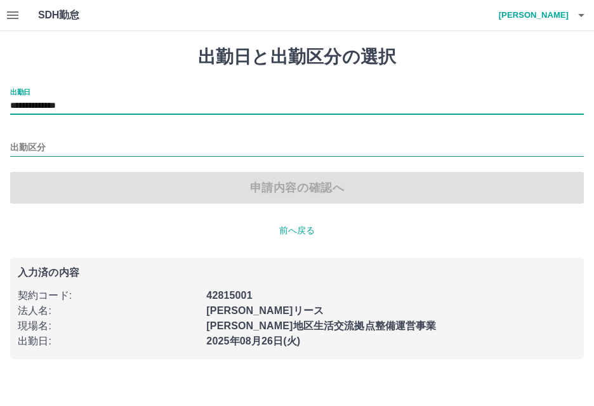
click at [65, 147] on input "出勤区分" at bounding box center [297, 148] width 574 height 16
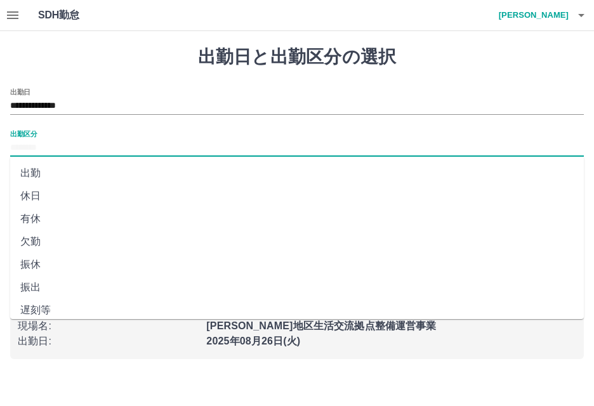
click at [67, 167] on li "出勤" at bounding box center [297, 173] width 574 height 23
type input "**"
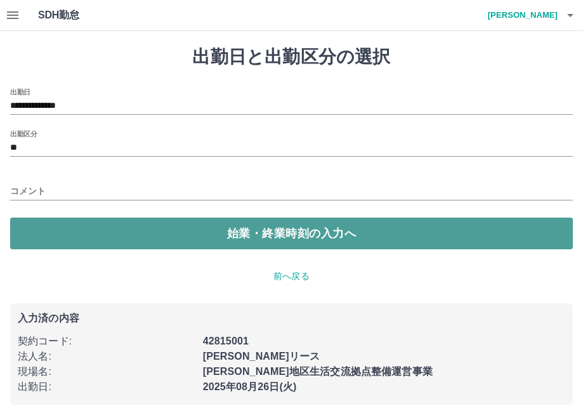
click at [127, 235] on button "始業・終業時刻の入力へ" at bounding box center [291, 234] width 563 height 32
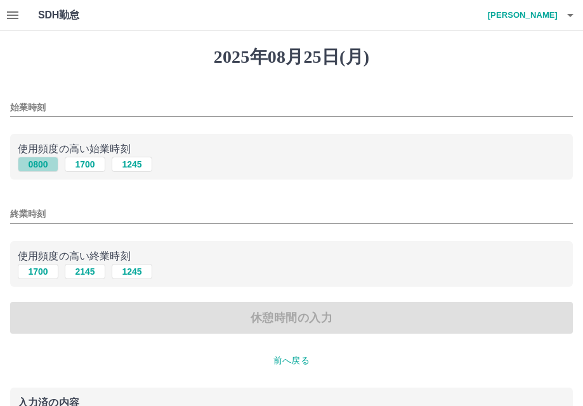
click at [48, 169] on button "0800" at bounding box center [38, 164] width 41 height 15
type input "****"
click at [48, 272] on button "1700" at bounding box center [38, 271] width 41 height 15
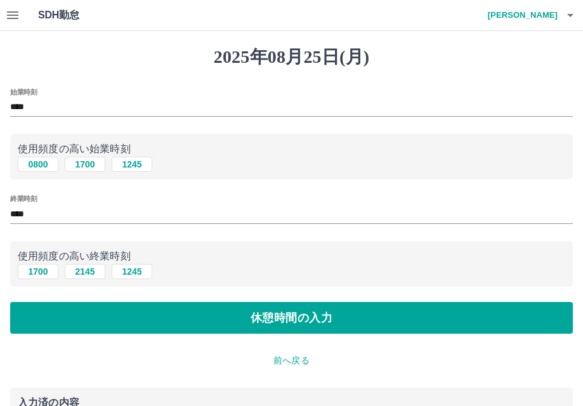
drag, startPoint x: 51, startPoint y: 214, endPoint x: 59, endPoint y: 210, distance: 8.5
click at [54, 212] on input "****" at bounding box center [291, 214] width 563 height 18
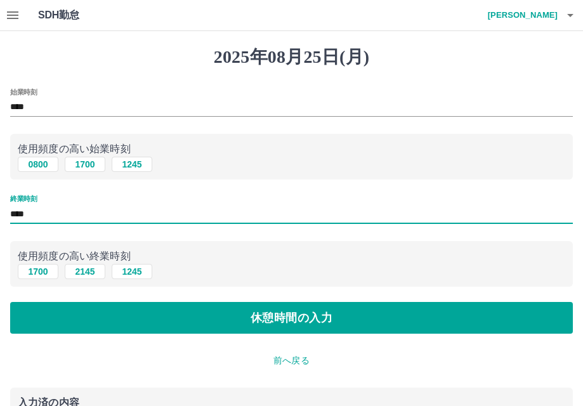
type input "****"
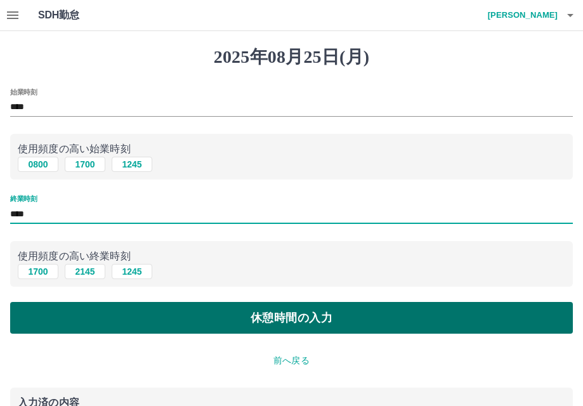
click at [264, 309] on button "休憩時間の入力" at bounding box center [291, 318] width 563 height 32
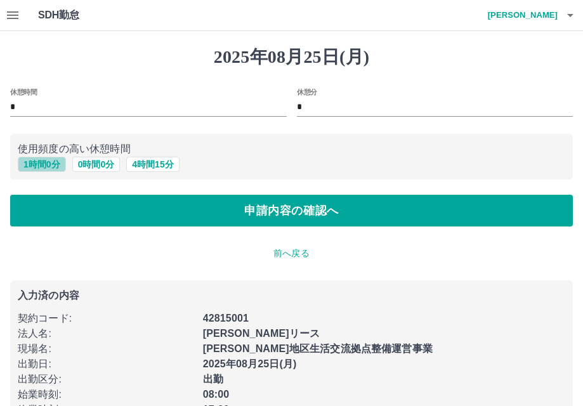
click at [29, 164] on button "1 時間 0 分" at bounding box center [42, 164] width 48 height 15
type input "*"
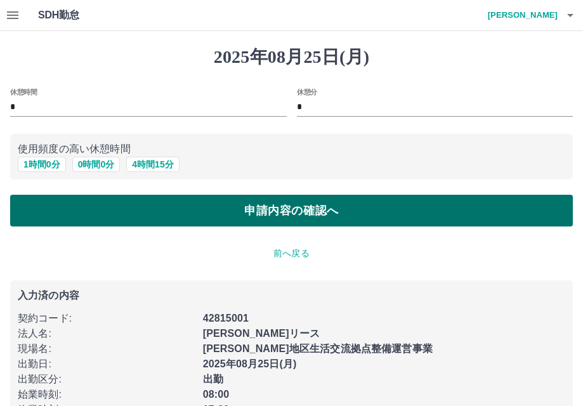
click at [73, 205] on button "申請内容の確認へ" at bounding box center [291, 211] width 563 height 32
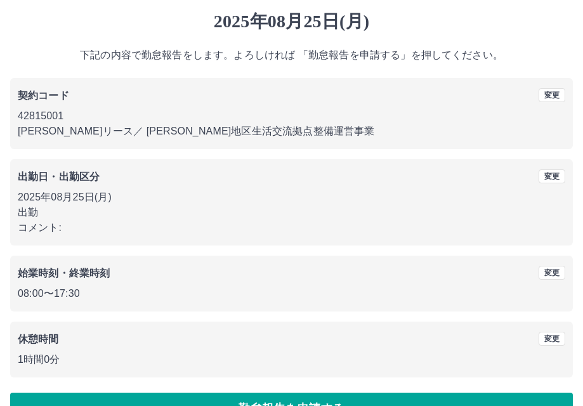
scroll to position [69, 0]
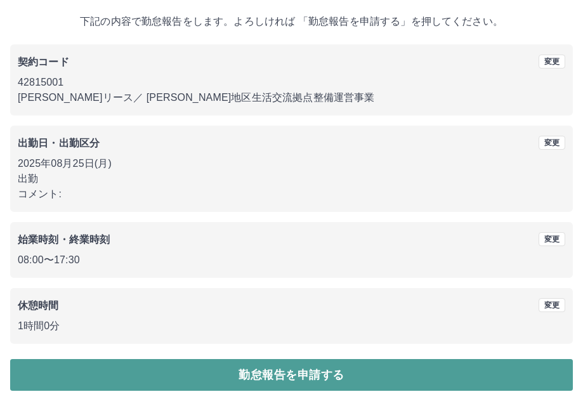
click at [274, 364] on button "勤怠報告を申請する" at bounding box center [291, 375] width 563 height 32
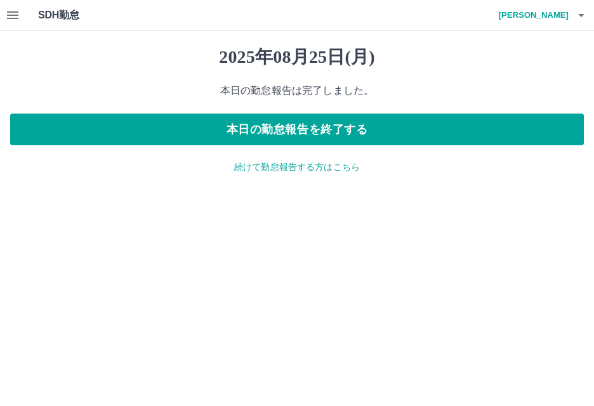
click at [265, 170] on p "続けて勤怠報告する方はこちら" at bounding box center [297, 167] width 574 height 13
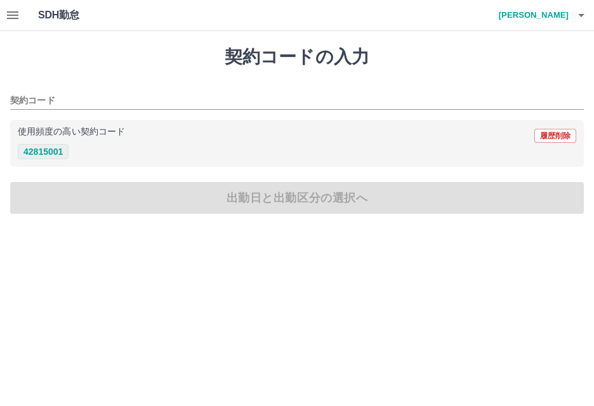
click at [57, 145] on button "42815001" at bounding box center [43, 151] width 51 height 15
type input "********"
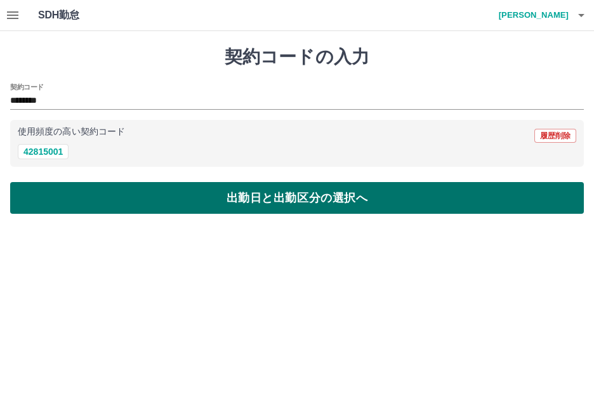
click at [130, 208] on button "出勤日と出勤区分の選択へ" at bounding box center [297, 198] width 574 height 32
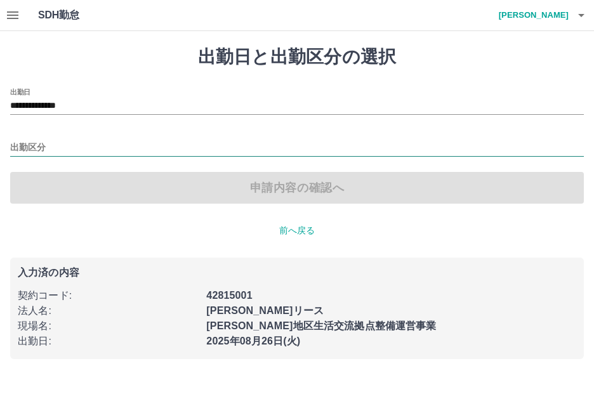
click at [83, 155] on input "出勤区分" at bounding box center [297, 148] width 574 height 16
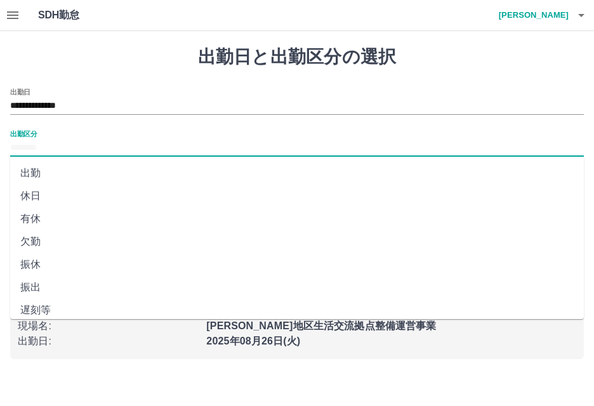
click at [80, 178] on li "出勤" at bounding box center [297, 173] width 574 height 23
type input "**"
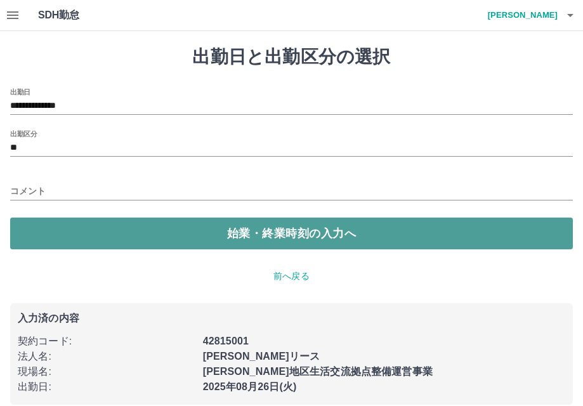
click at [159, 226] on button "始業・終業時刻の入力へ" at bounding box center [291, 234] width 563 height 32
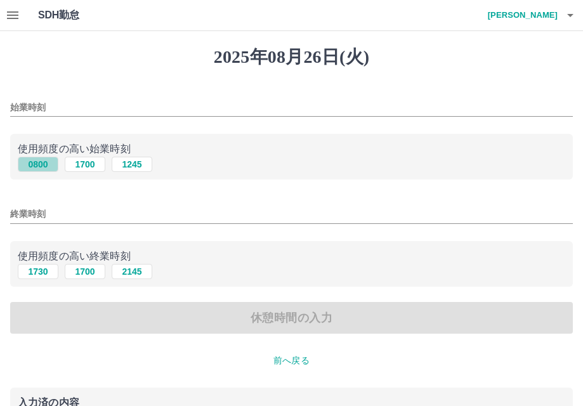
click at [41, 166] on button "0800" at bounding box center [38, 164] width 41 height 15
type input "****"
click at [87, 270] on button "1700" at bounding box center [85, 271] width 41 height 15
type input "****"
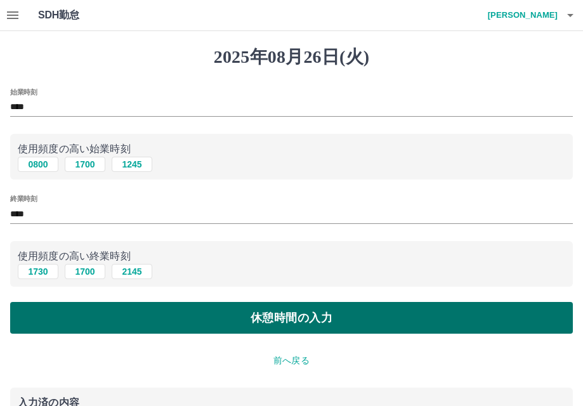
click at [183, 309] on button "休憩時間の入力" at bounding box center [291, 318] width 563 height 32
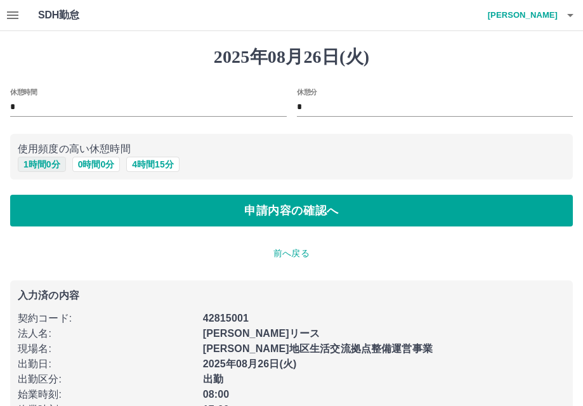
click at [47, 159] on button "1 時間 0 分" at bounding box center [42, 164] width 48 height 15
type input "*"
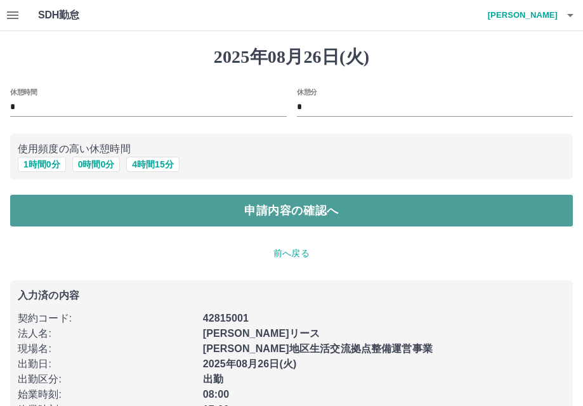
click at [94, 198] on button "申請内容の確認へ" at bounding box center [291, 211] width 563 height 32
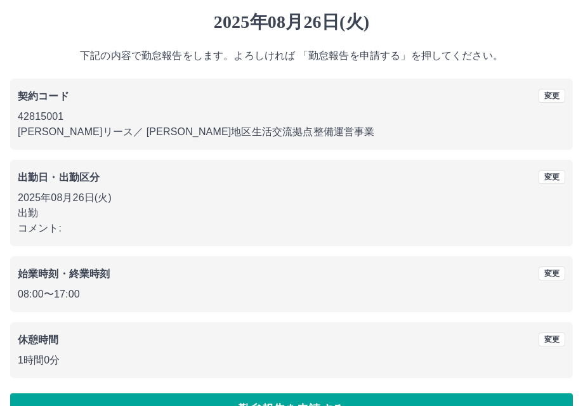
scroll to position [69, 0]
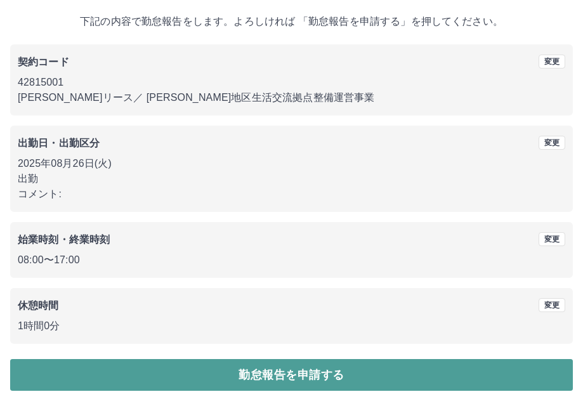
click at [210, 370] on button "勤怠報告を申請する" at bounding box center [291, 375] width 563 height 32
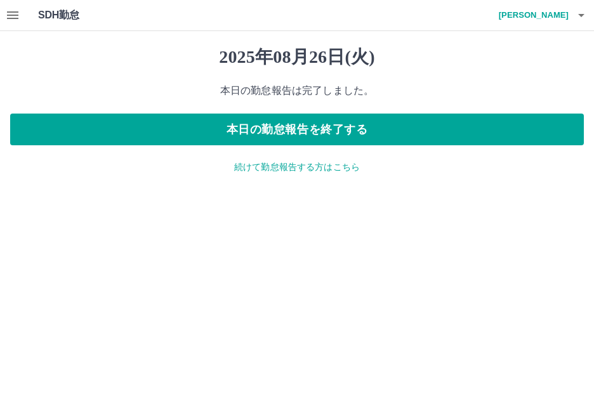
click at [276, 170] on p "続けて勤怠報告する方はこちら" at bounding box center [297, 167] width 574 height 13
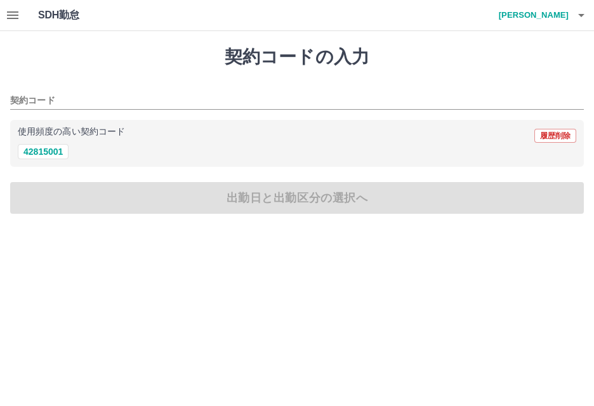
click at [6, 17] on icon "button" at bounding box center [12, 15] width 15 height 15
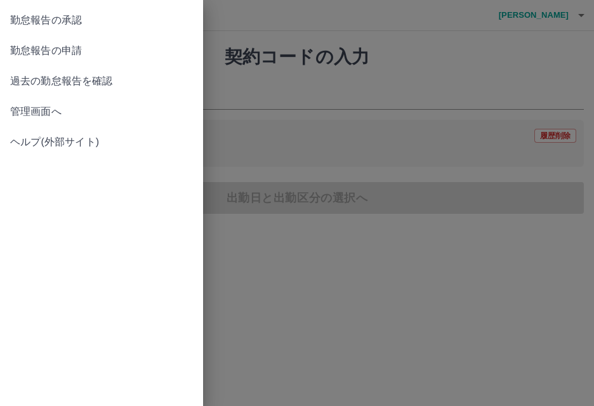
click at [24, 27] on span "勤怠報告の承認" at bounding box center [101, 20] width 183 height 15
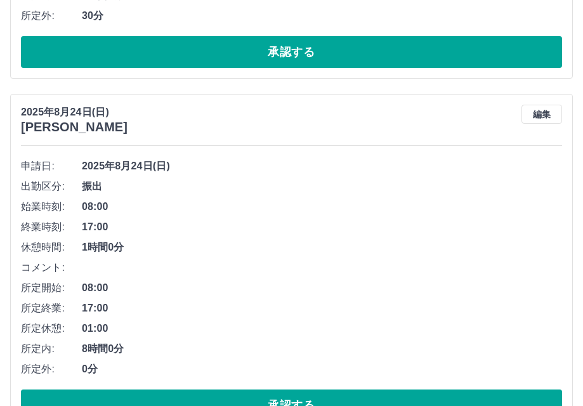
scroll to position [974, 0]
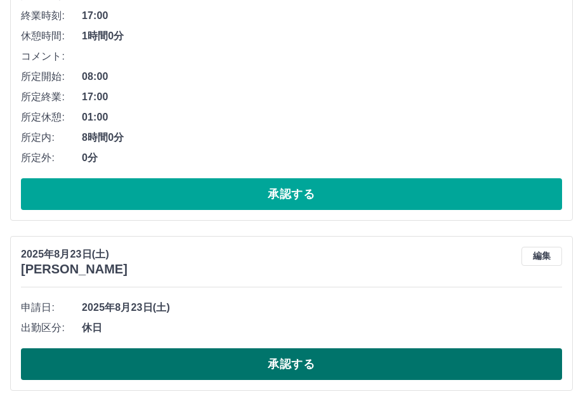
click at [191, 371] on button "承認する" at bounding box center [292, 365] width 542 height 32
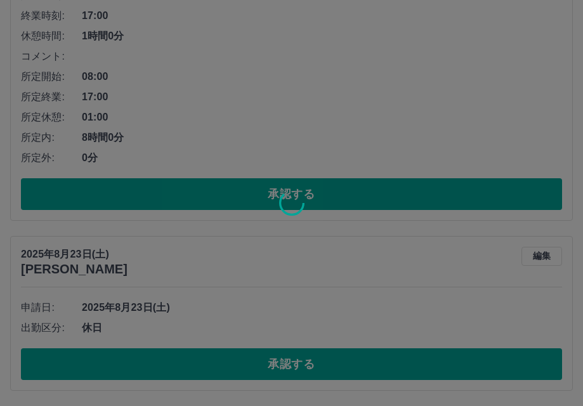
scroll to position [804, 0]
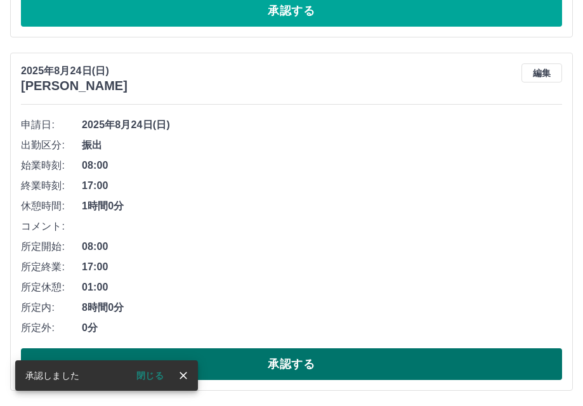
click at [272, 357] on button "承認する" at bounding box center [292, 365] width 542 height 32
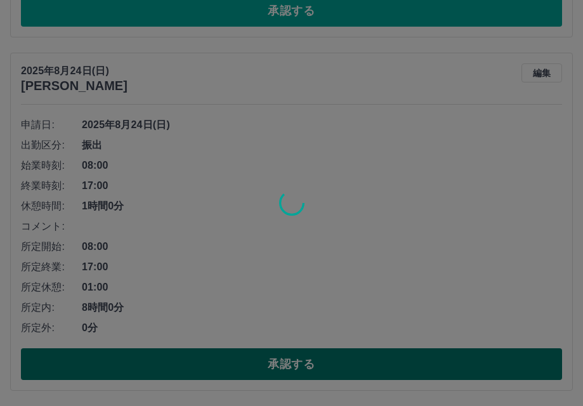
scroll to position [451, 0]
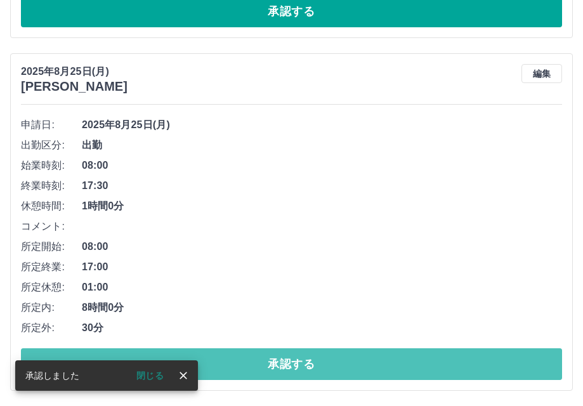
click at [272, 357] on button "承認する" at bounding box center [292, 365] width 542 height 32
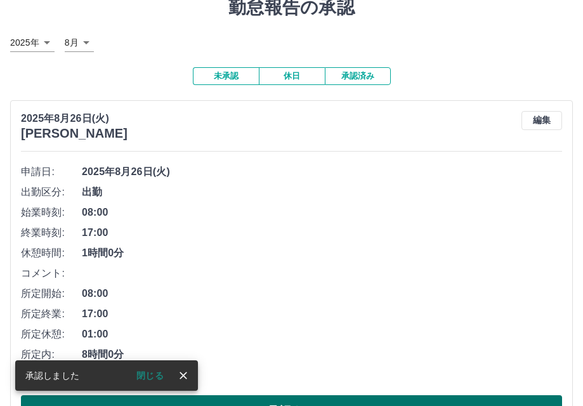
scroll to position [0, 0]
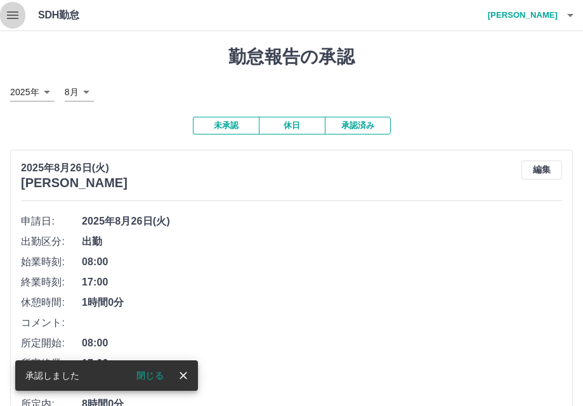
click at [10, 30] on button "button" at bounding box center [12, 15] width 25 height 30
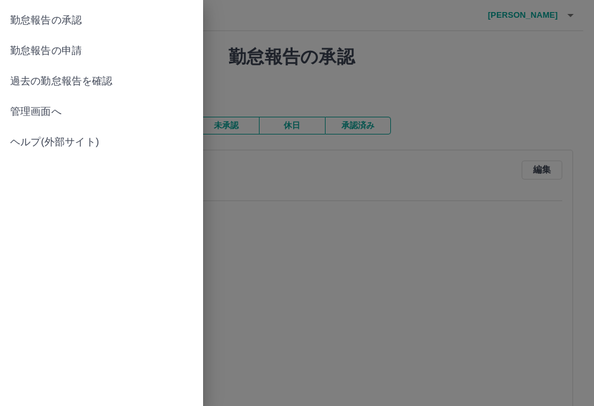
click at [87, 60] on link "勤怠報告の申請" at bounding box center [101, 51] width 203 height 30
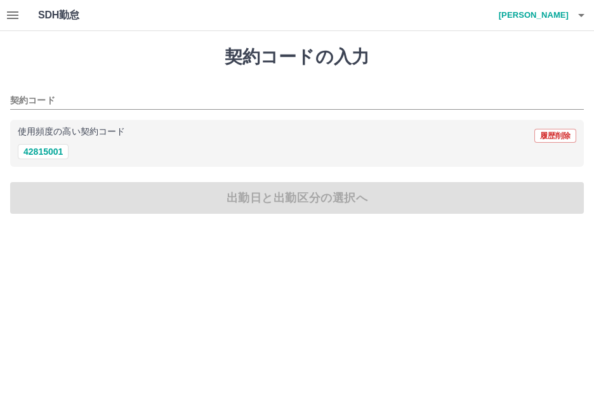
click at [15, 18] on icon "button" at bounding box center [12, 15] width 11 height 8
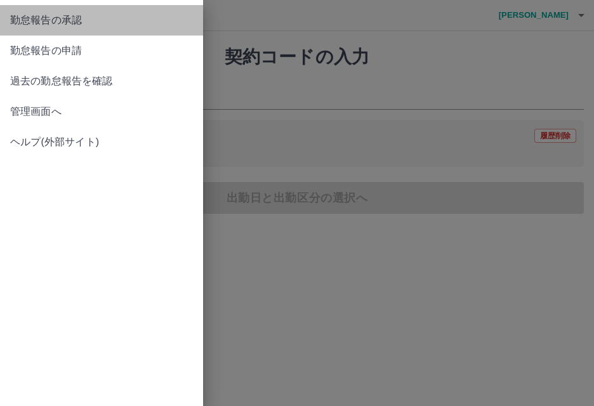
click at [49, 35] on link "勤怠報告の承認" at bounding box center [101, 20] width 203 height 30
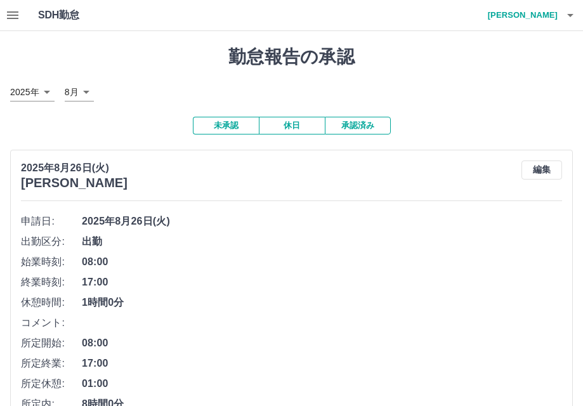
click at [350, 128] on button "承認済み" at bounding box center [358, 126] width 66 height 18
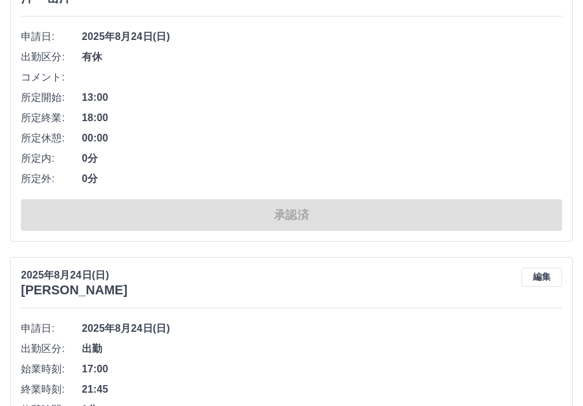
scroll to position [635, 0]
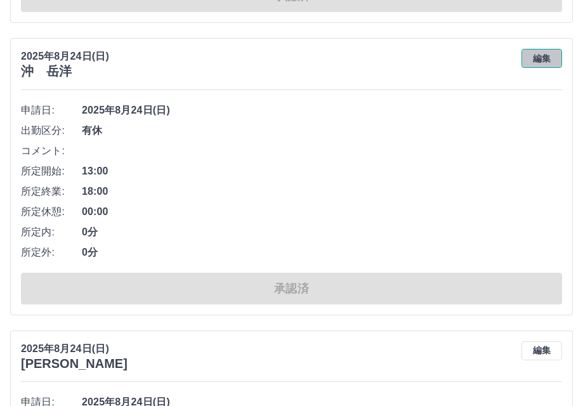
click at [550, 58] on button "編集" at bounding box center [542, 58] width 41 height 19
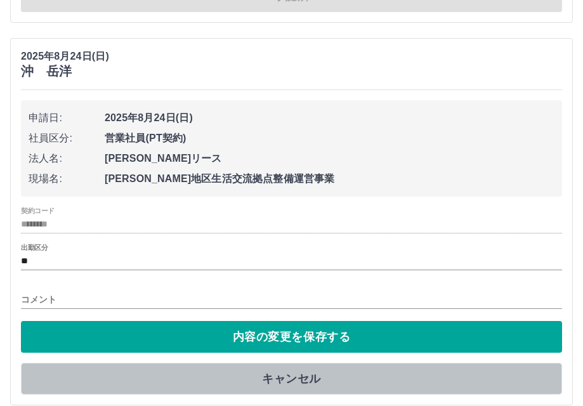
click at [303, 375] on button "キャンセル" at bounding box center [292, 379] width 542 height 32
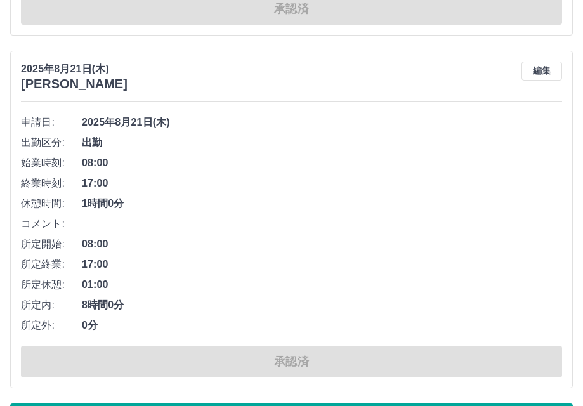
scroll to position [7097, 0]
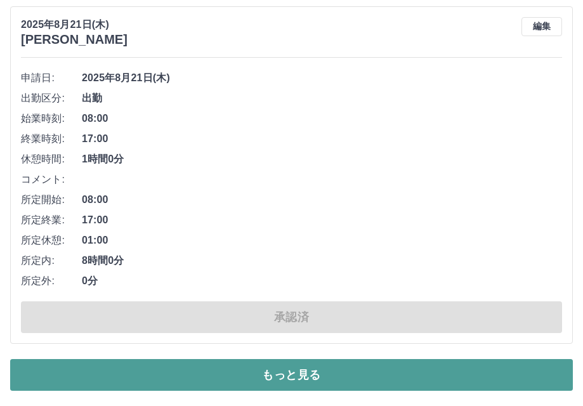
click at [317, 383] on button "もっと見る" at bounding box center [291, 375] width 563 height 32
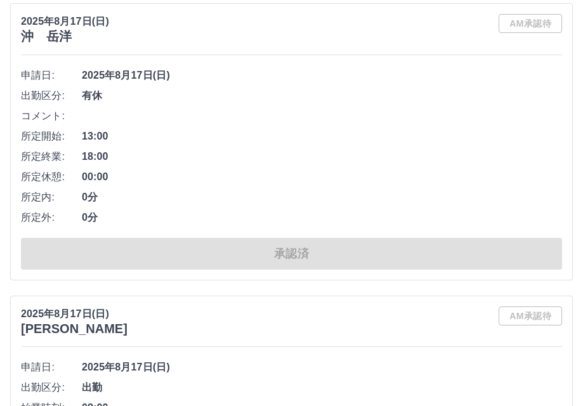
scroll to position [13382, 0]
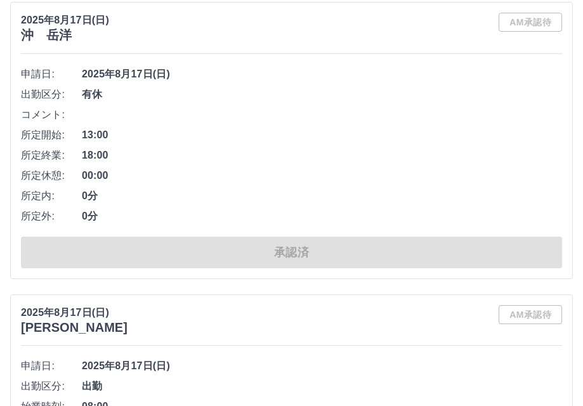
drag, startPoint x: 418, startPoint y: 170, endPoint x: 434, endPoint y: 156, distance: 21.1
click at [418, 170] on span "00:00" at bounding box center [322, 175] width 481 height 15
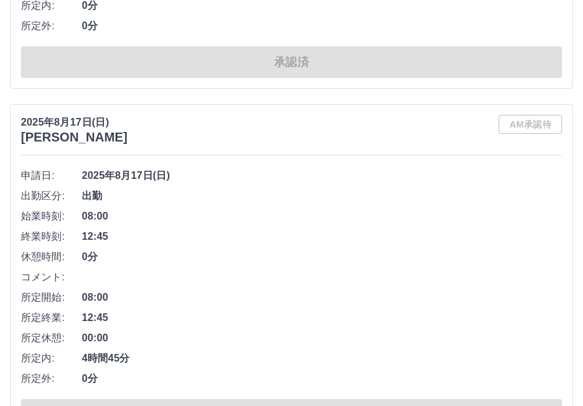
scroll to position [13672, 0]
